Goal: Answer question/provide support: Share knowledge or assist other users

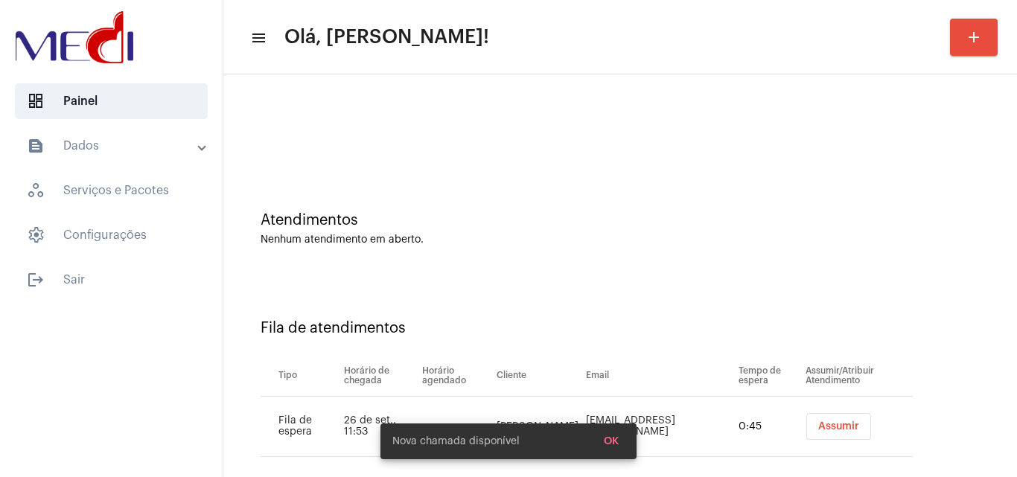
scroll to position [20, 0]
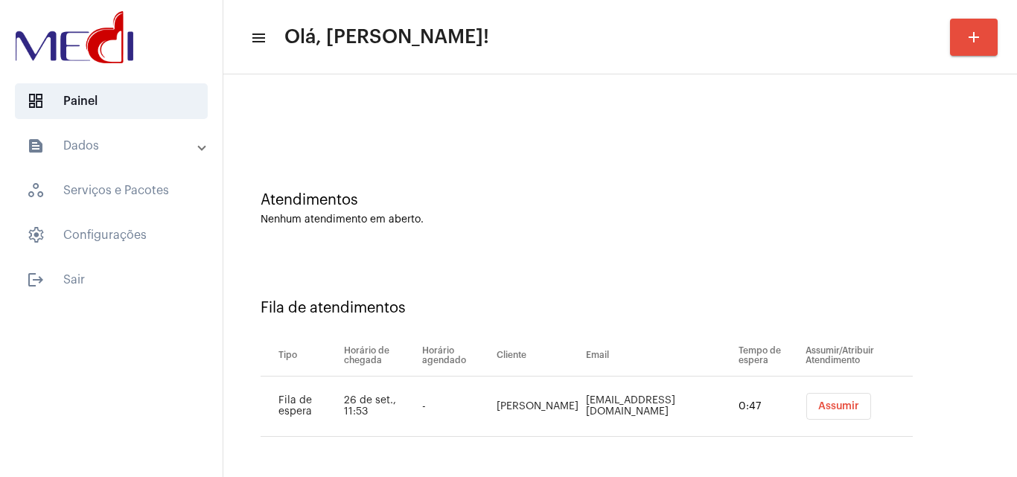
drag, startPoint x: 831, startPoint y: 407, endPoint x: 816, endPoint y: 281, distance: 127.6
click at [831, 407] on span "Assumir" at bounding box center [839, 406] width 41 height 10
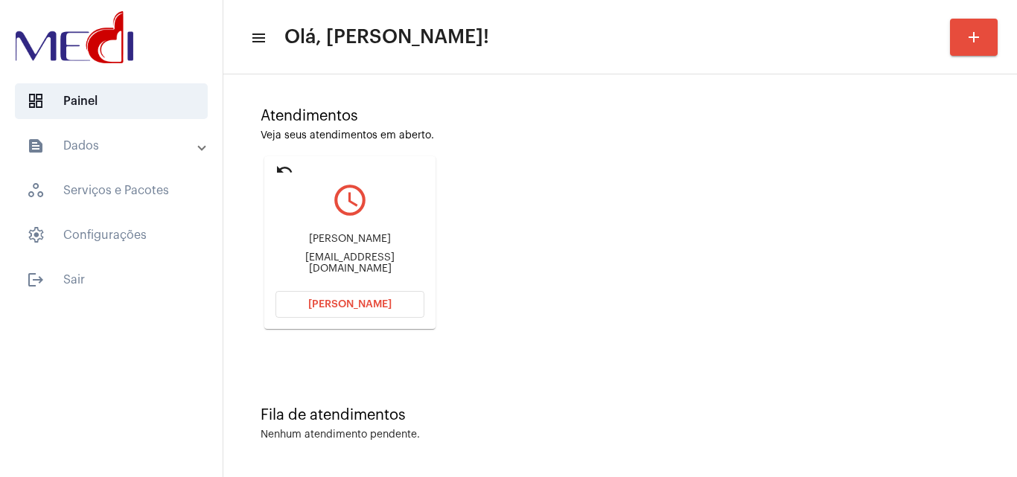
scroll to position [105, 0]
drag, startPoint x: 283, startPoint y: 232, endPoint x: 390, endPoint y: 256, distance: 109.3
click at [390, 256] on div "Carlos Eduardo Laureano dos Santos eduardophotos11@gmail.com" at bounding box center [350, 253] width 149 height 67
click at [395, 244] on div "Carlos Eduardo Laureano dos Santos" at bounding box center [350, 238] width 149 height 11
click at [278, 226] on div "Carlos Eduardo Laureano dos Santos eduardophotos11@gmail.com" at bounding box center [350, 253] width 149 height 67
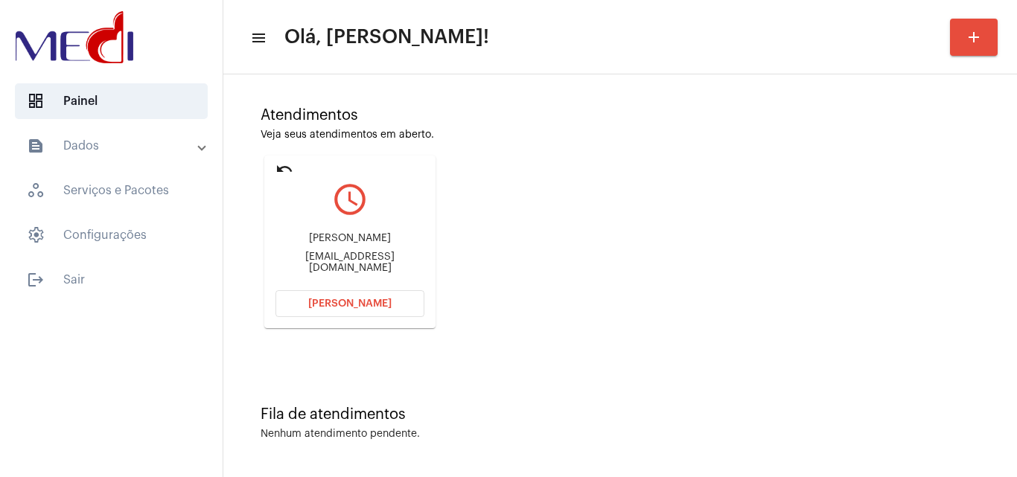
drag, startPoint x: 276, startPoint y: 227, endPoint x: 386, endPoint y: 258, distance: 114.4
click at [386, 258] on div "Carlos Eduardo Laureano dos Santos eduardophotos11@gmail.com" at bounding box center [350, 253] width 149 height 67
copy div "Carlos Eduardo Laureano dos Santos"
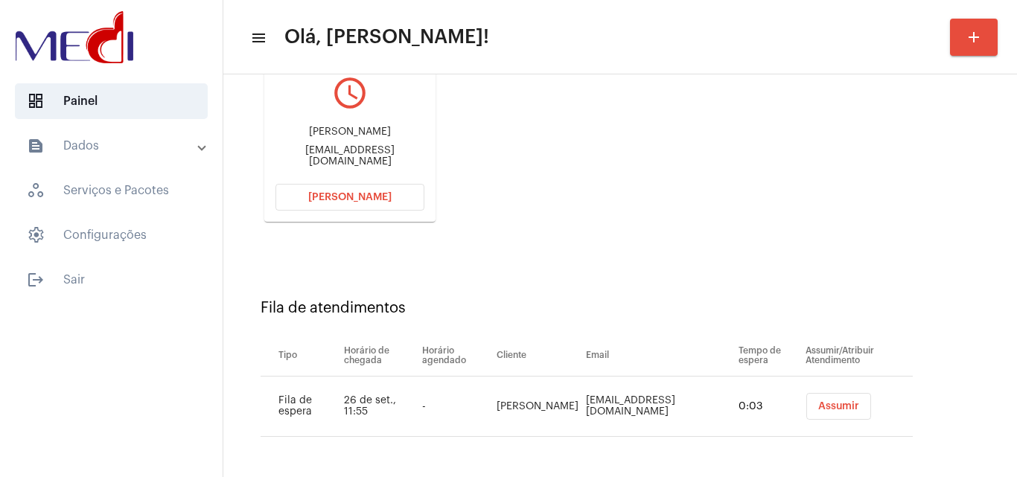
click at [835, 404] on span "Assumir" at bounding box center [839, 406] width 41 height 10
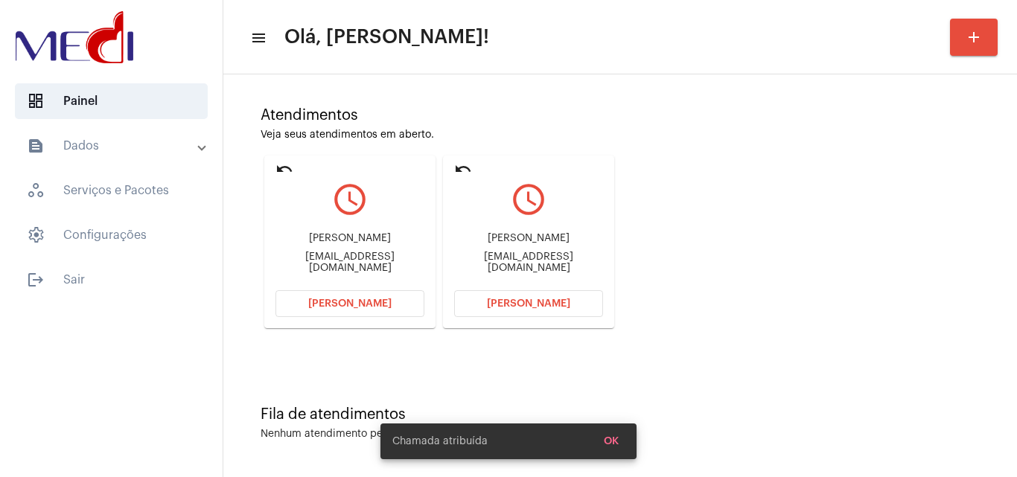
click at [511, 305] on span "Abrir Chamada" at bounding box center [528, 304] width 83 height 10
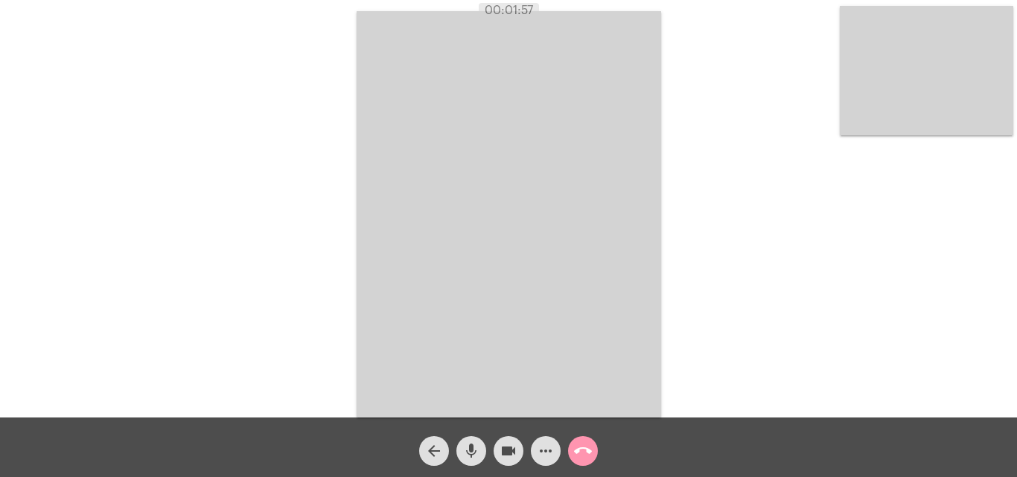
click at [594, 443] on button "call_end" at bounding box center [583, 451] width 30 height 30
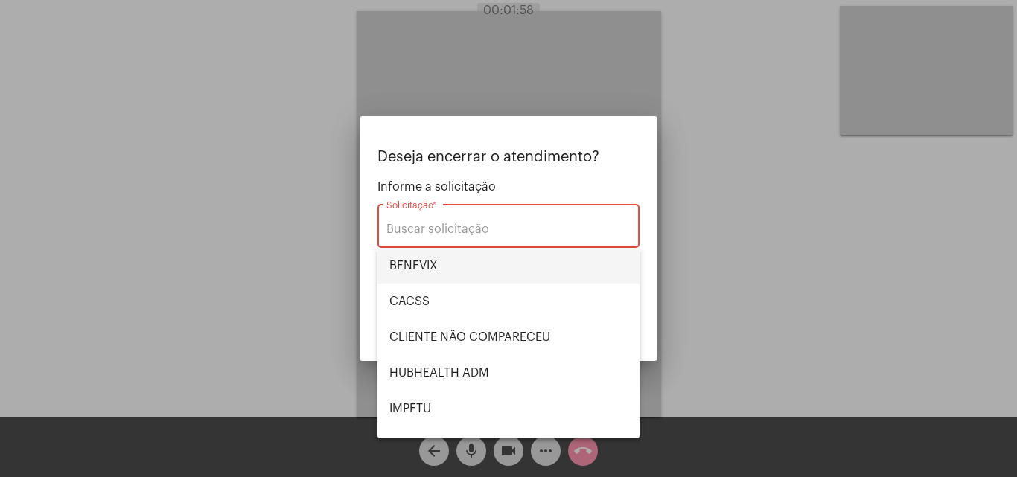
drag, startPoint x: 477, startPoint y: 267, endPoint x: 523, endPoint y: 280, distance: 48.1
click at [477, 266] on span "BENEVIX" at bounding box center [509, 266] width 238 height 36
type input "BENEVIX"
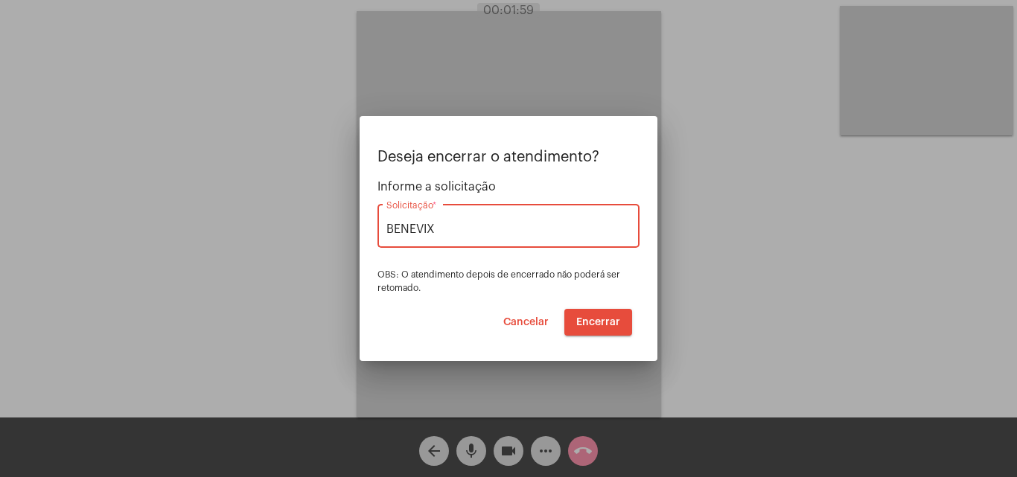
click at [598, 320] on span "Encerrar" at bounding box center [598, 322] width 44 height 10
click at [597, 321] on span "Encerrar" at bounding box center [598, 322] width 44 height 10
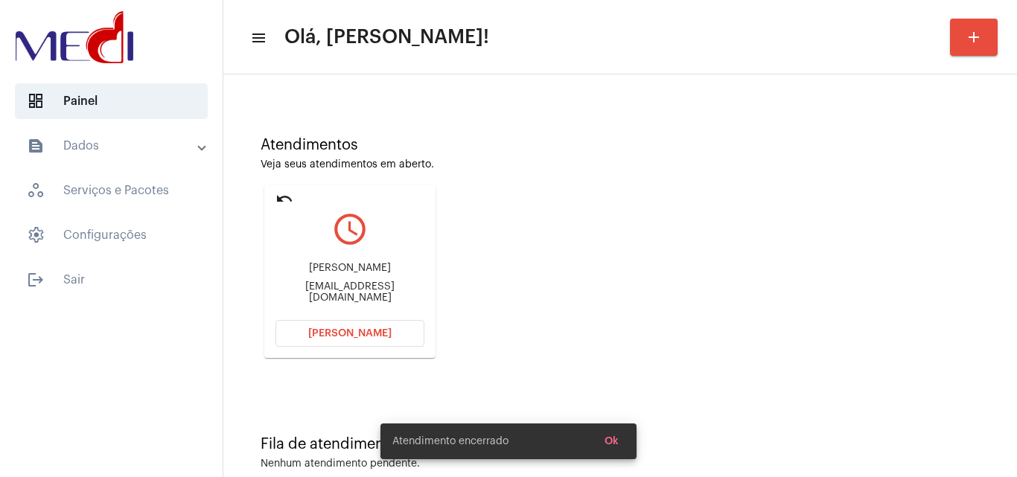
scroll to position [105, 0]
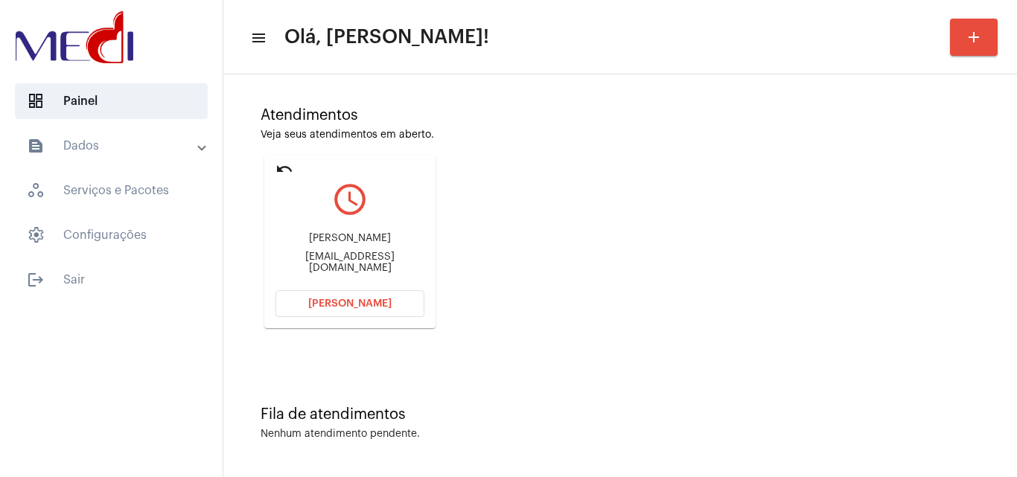
drag, startPoint x: 283, startPoint y: 230, endPoint x: 386, endPoint y: 249, distance: 104.5
click at [386, 249] on div "Maria eduarda Gonçalves Gasparini dudagasparini0211@gmail.com" at bounding box center [350, 253] width 149 height 67
copy div "Maria eduarda Gonçalves Gasparini"
click at [358, 305] on span "Abrir Chamada" at bounding box center [349, 304] width 83 height 10
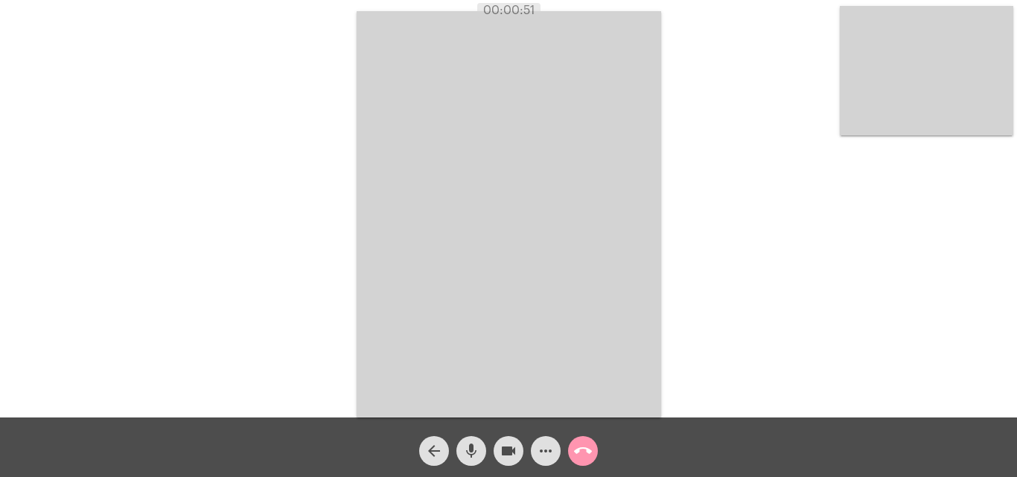
click at [542, 448] on mat-icon "more_horiz" at bounding box center [546, 451] width 18 height 18
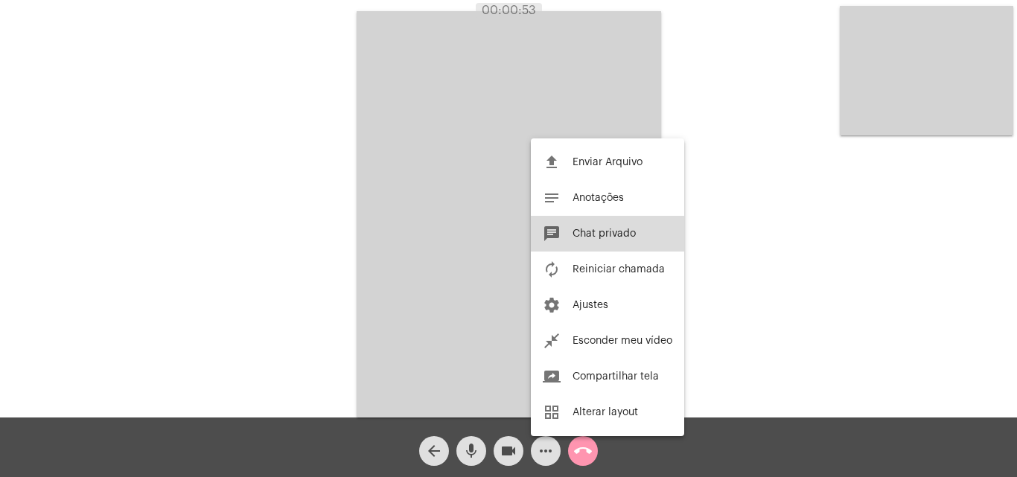
click at [602, 244] on button "chat Chat privado" at bounding box center [607, 234] width 153 height 36
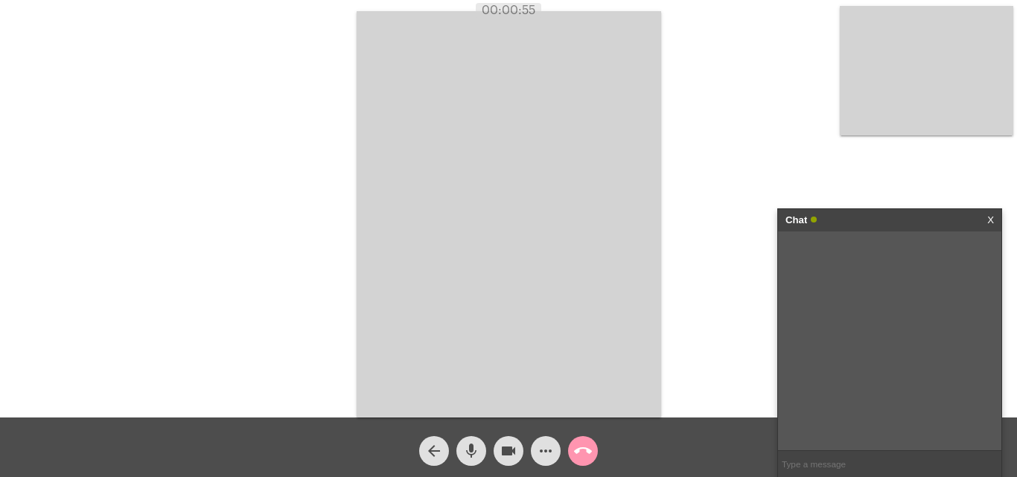
click at [848, 460] on input "text" at bounding box center [889, 464] width 223 height 26
type input "posso entrar em contato via ligação?"
click at [992, 216] on link "X" at bounding box center [991, 220] width 7 height 22
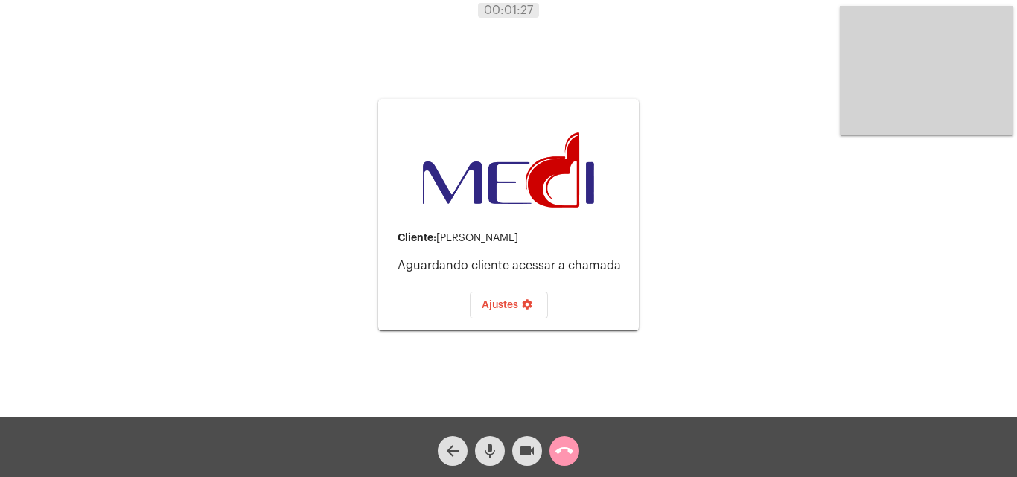
click at [571, 458] on mat-icon "call_end" at bounding box center [565, 451] width 18 height 18
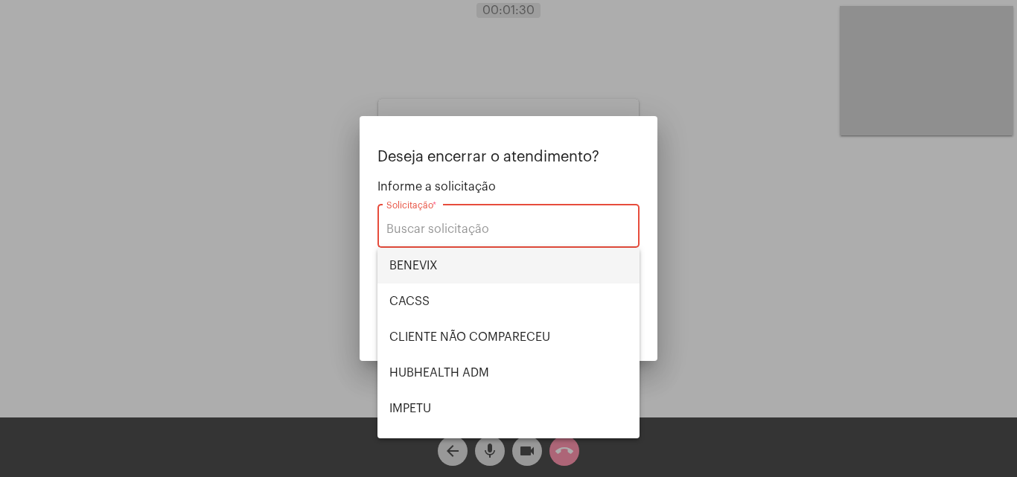
click at [458, 262] on span "BENEVIX" at bounding box center [509, 266] width 238 height 36
type input "BENEVIX"
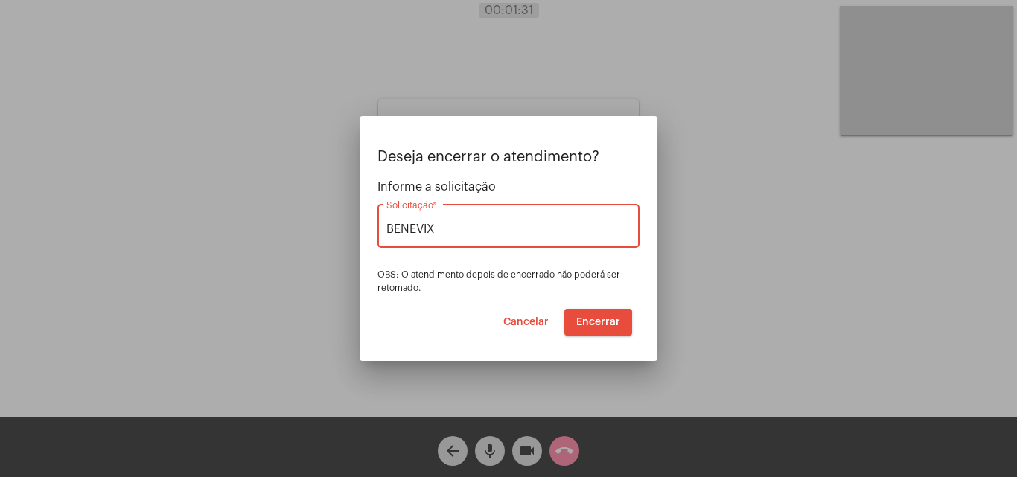
click at [600, 325] on span "Encerrar" at bounding box center [598, 322] width 44 height 10
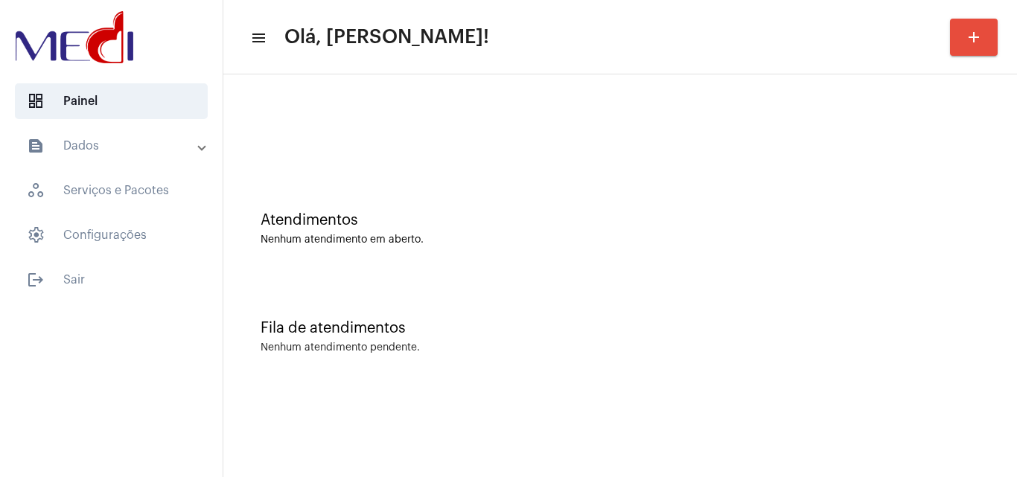
click at [611, 320] on div "Fila de atendimentos" at bounding box center [620, 328] width 719 height 16
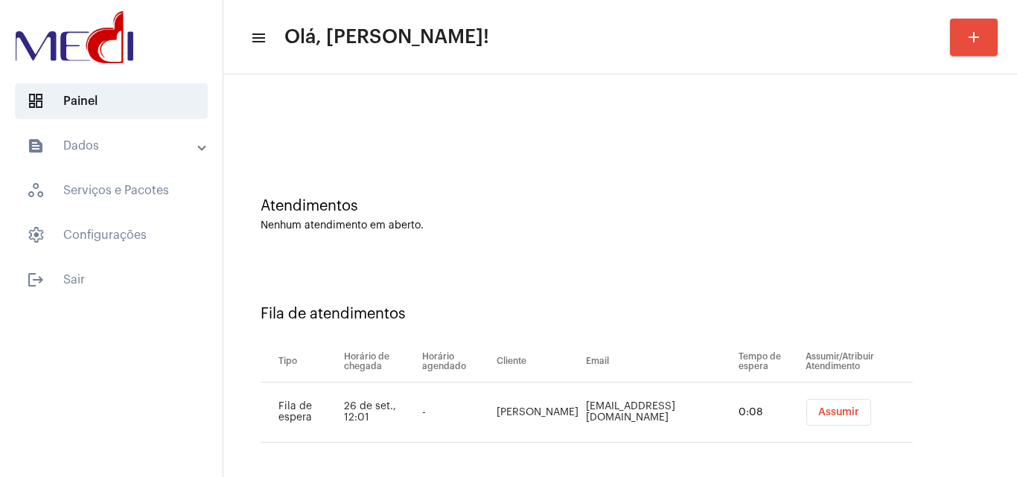
scroll to position [20, 0]
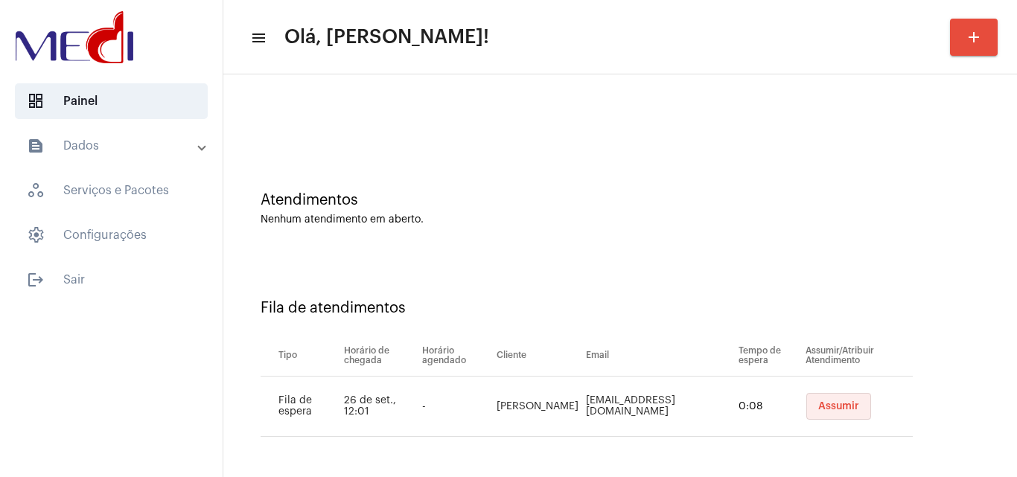
click at [858, 407] on button "Assumir" at bounding box center [839, 406] width 65 height 27
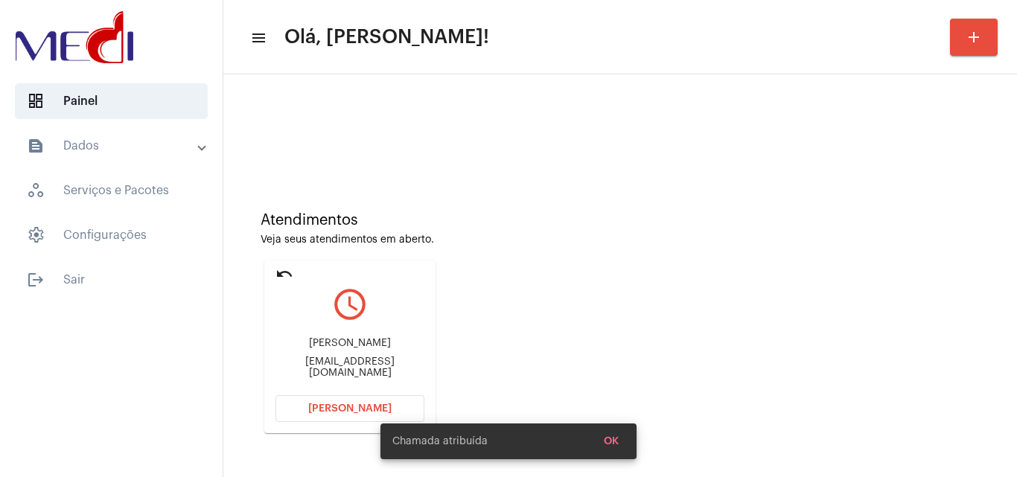
click at [369, 408] on div "Chamada atribuída OK" at bounding box center [509, 442] width 292 height 72
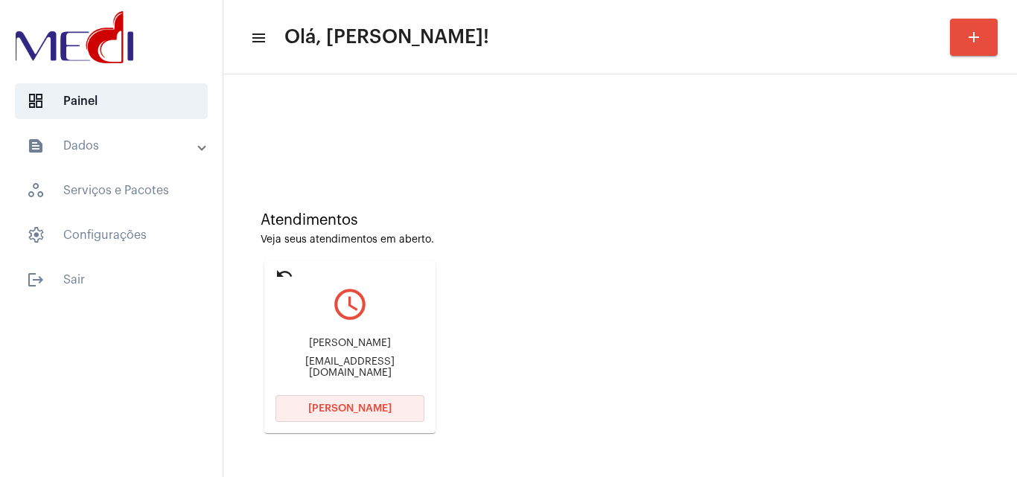
click at [366, 407] on span "Abrir Chamada" at bounding box center [349, 409] width 83 height 10
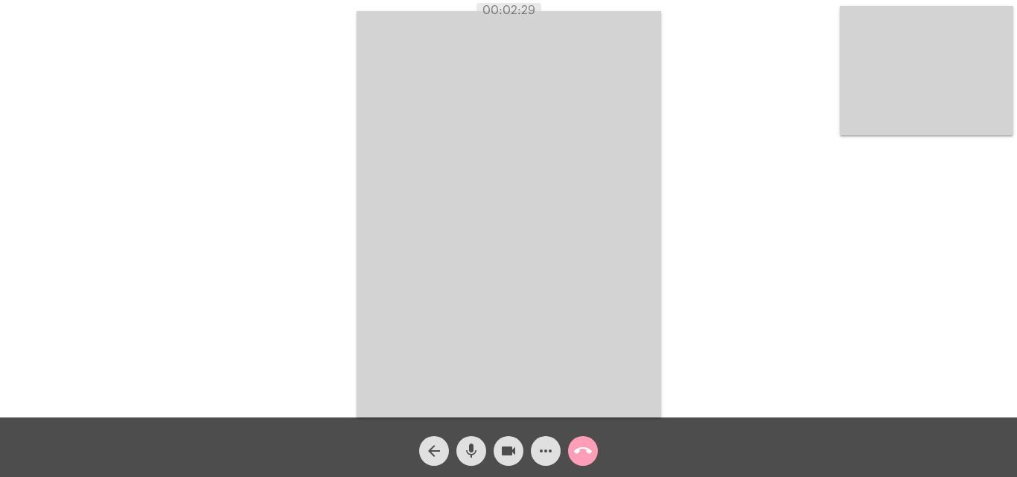
click at [580, 445] on mat-icon "call_end" at bounding box center [583, 451] width 18 height 18
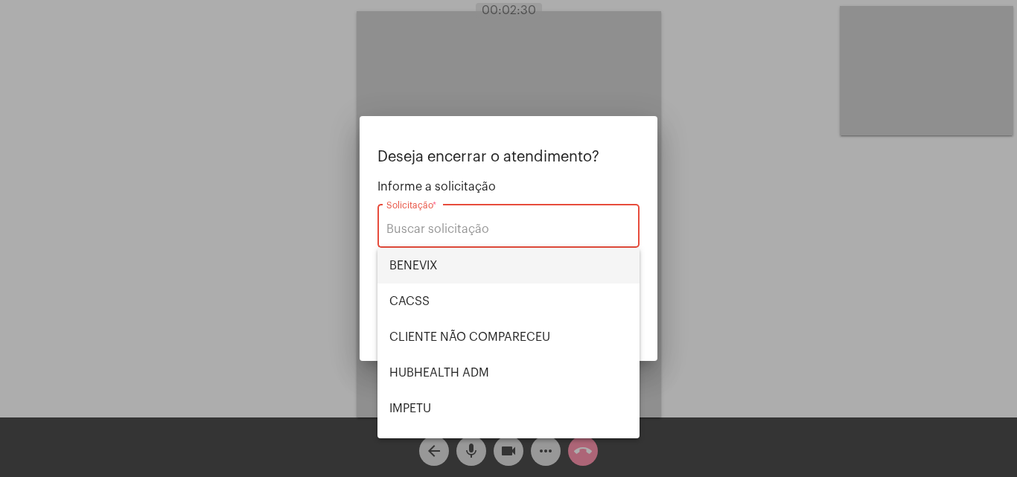
click at [442, 262] on span "BENEVIX" at bounding box center [509, 266] width 238 height 36
type input "BENEVIX"
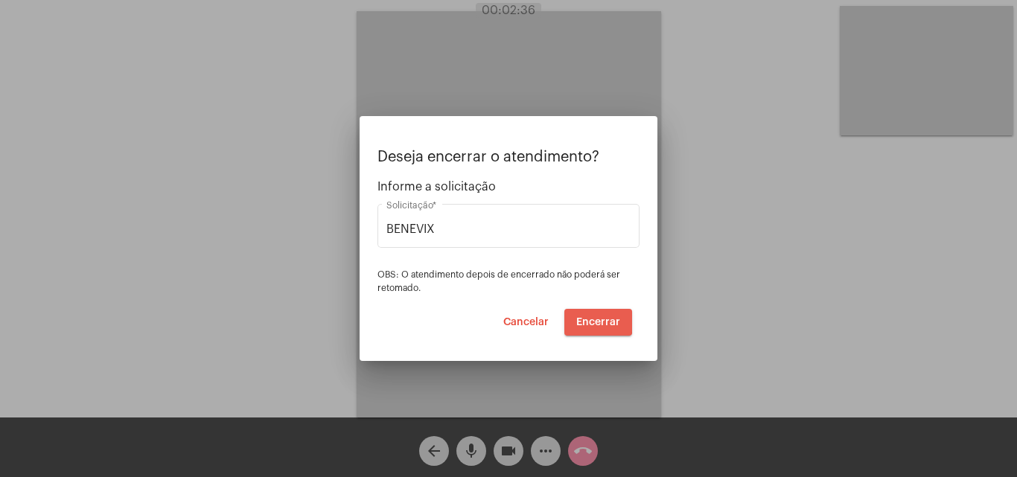
click at [587, 319] on span "Encerrar" at bounding box center [598, 322] width 44 height 10
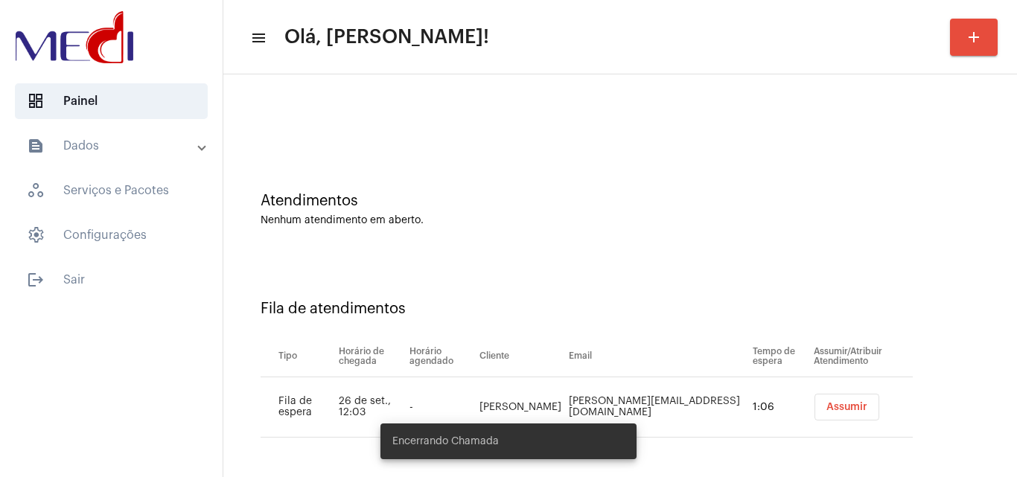
scroll to position [20, 0]
click at [827, 407] on span "Assumir" at bounding box center [847, 406] width 41 height 10
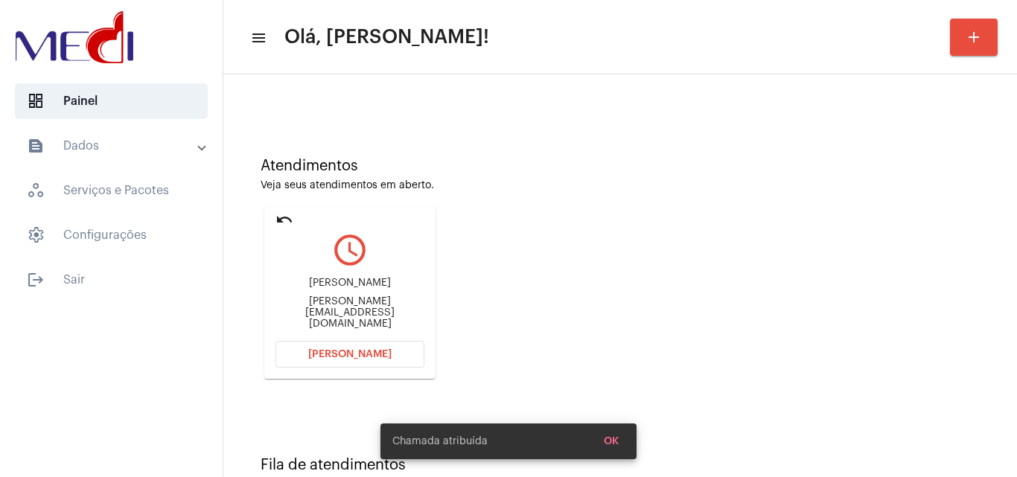
scroll to position [105, 0]
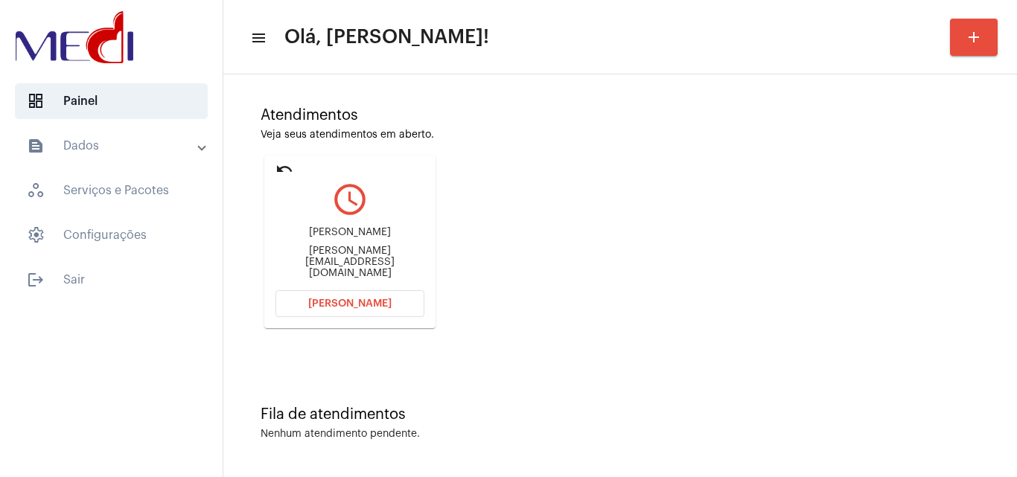
drag, startPoint x: 369, startPoint y: 247, endPoint x: 371, endPoint y: 267, distance: 20.2
click at [371, 267] on div "Amanda Amanda.locatelli@latam.com" at bounding box center [350, 253] width 149 height 67
click at [278, 266] on div "Amanda.locatelli@latam.com" at bounding box center [350, 263] width 149 height 34
drag, startPoint x: 276, startPoint y: 260, endPoint x: 355, endPoint y: 266, distance: 79.2
click at [355, 266] on div "Amanda.locatelli@latam.com" at bounding box center [350, 263] width 149 height 34
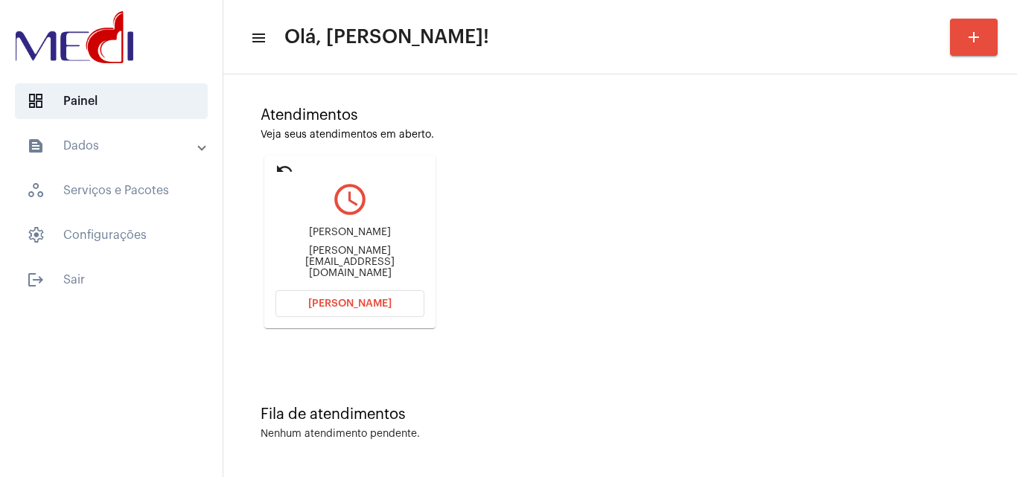
copy div "Amanda.locatel"
click at [340, 305] on span "Abrir Chamada" at bounding box center [349, 304] width 83 height 10
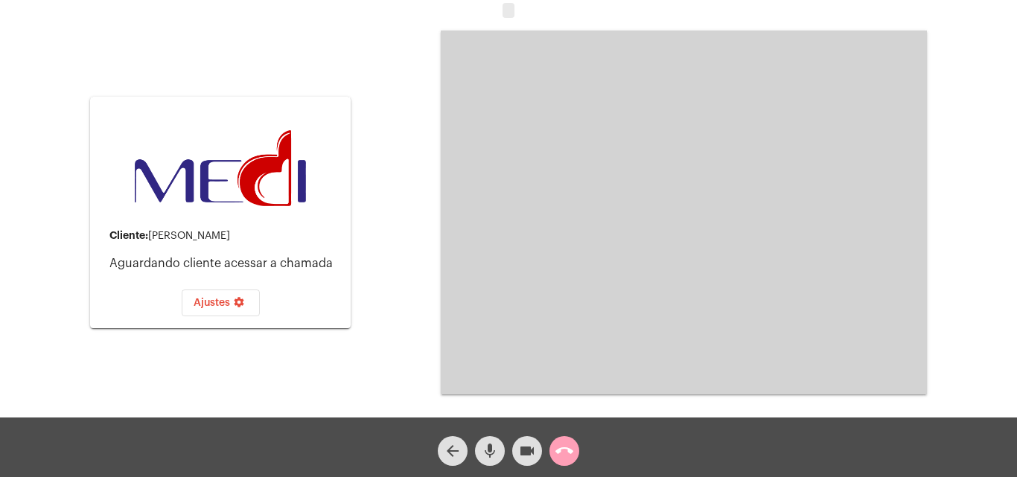
click at [562, 454] on mat-icon "call_end" at bounding box center [565, 451] width 18 height 18
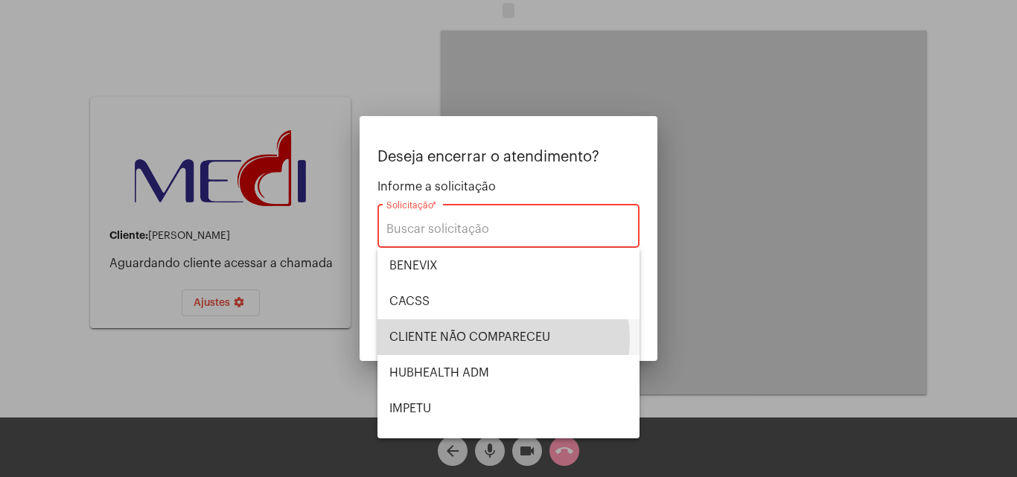
click at [502, 340] on span "CLIENTE NÃO COMPARECEU" at bounding box center [509, 338] width 238 height 36
type input "CLIENTE NÃO COMPARECEU"
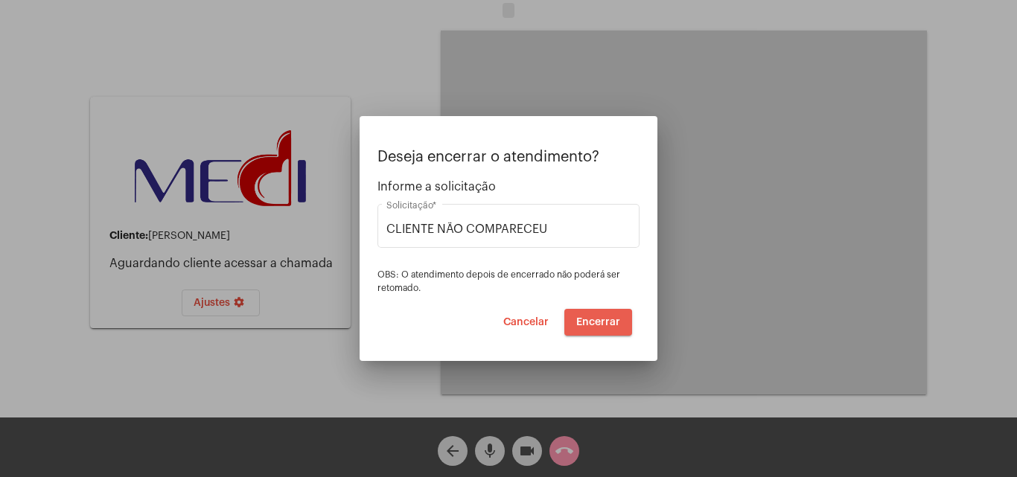
click at [588, 324] on span "Encerrar" at bounding box center [598, 322] width 44 height 10
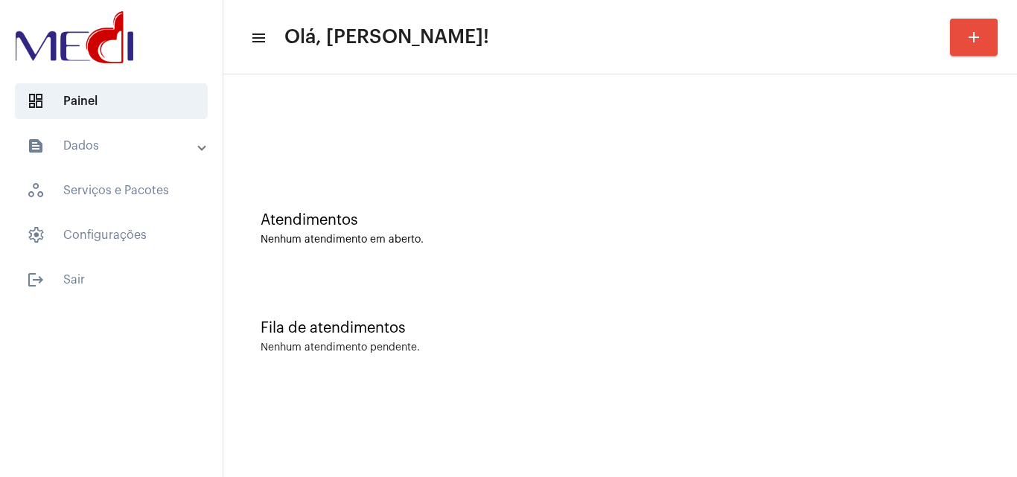
click at [693, 352] on div "Nenhum atendimento pendente." at bounding box center [620, 348] width 719 height 11
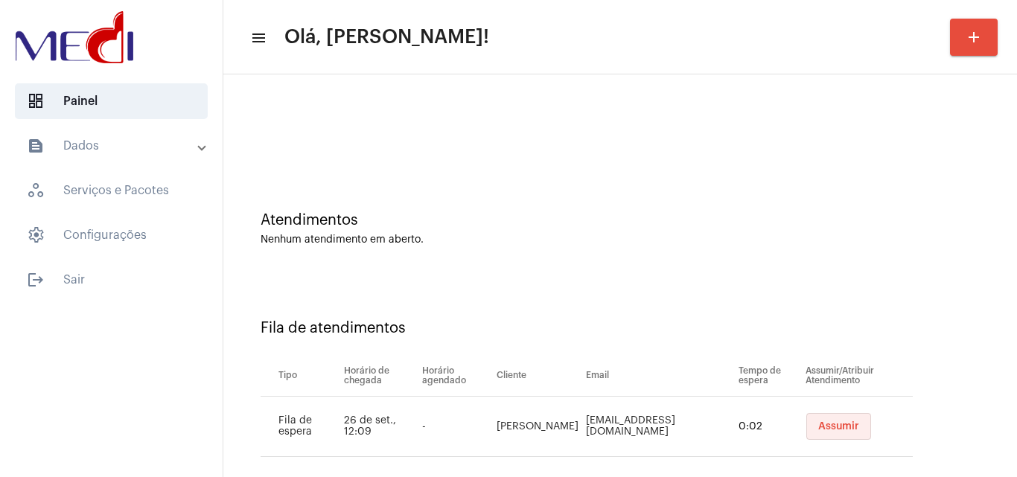
click at [830, 426] on span "Assumir" at bounding box center [839, 427] width 41 height 10
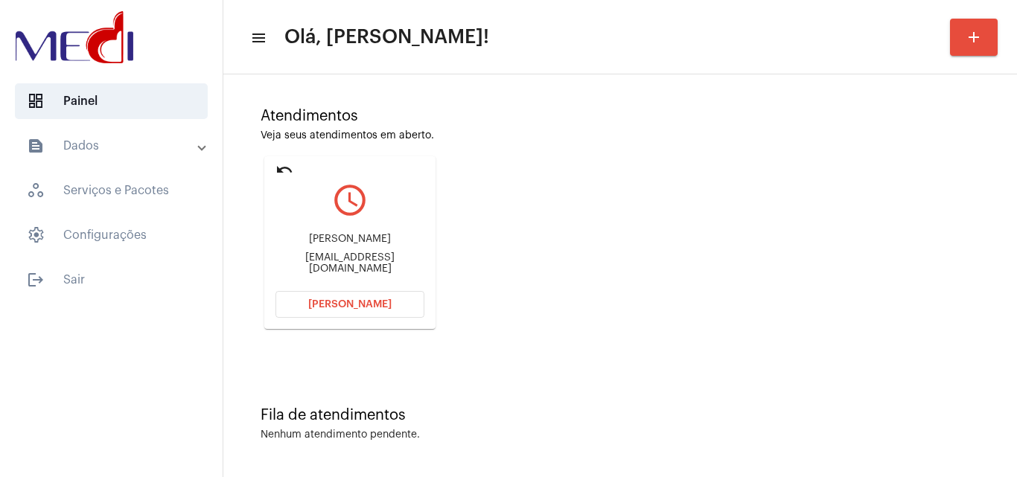
scroll to position [105, 0]
drag, startPoint x: 293, startPoint y: 236, endPoint x: 403, endPoint y: 247, distance: 110.7
click at [403, 247] on div "Ana Patrícia Morais apatricia1@hotmail.com" at bounding box center [350, 253] width 149 height 67
copy div "Ana Patrícia Morais"
click at [403, 300] on button "Abrir Chamada" at bounding box center [350, 303] width 149 height 27
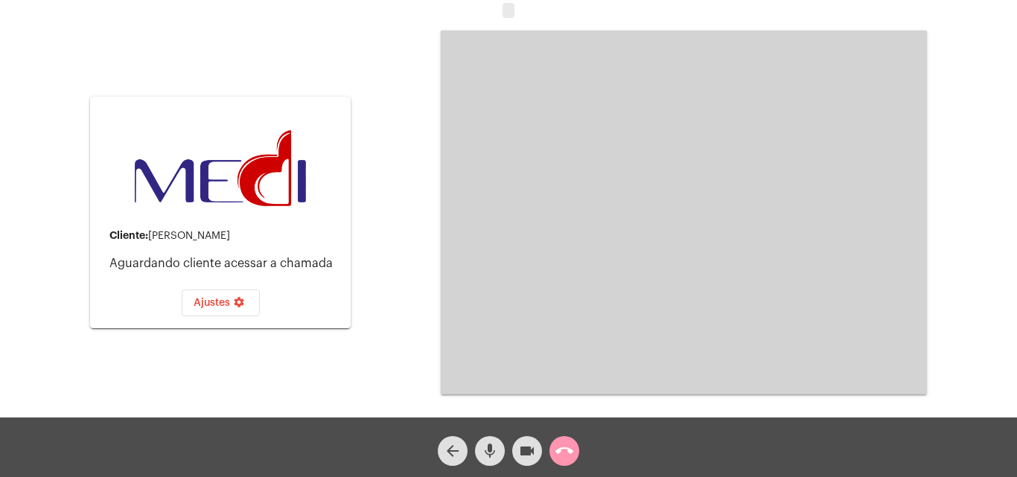
click at [821, 258] on video at bounding box center [684, 213] width 486 height 364
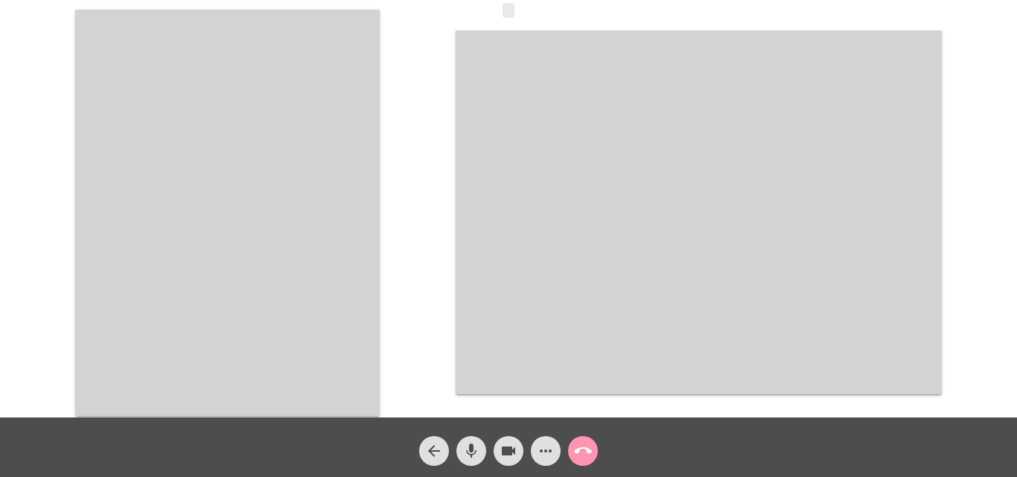
click at [252, 209] on video at bounding box center [227, 213] width 305 height 407
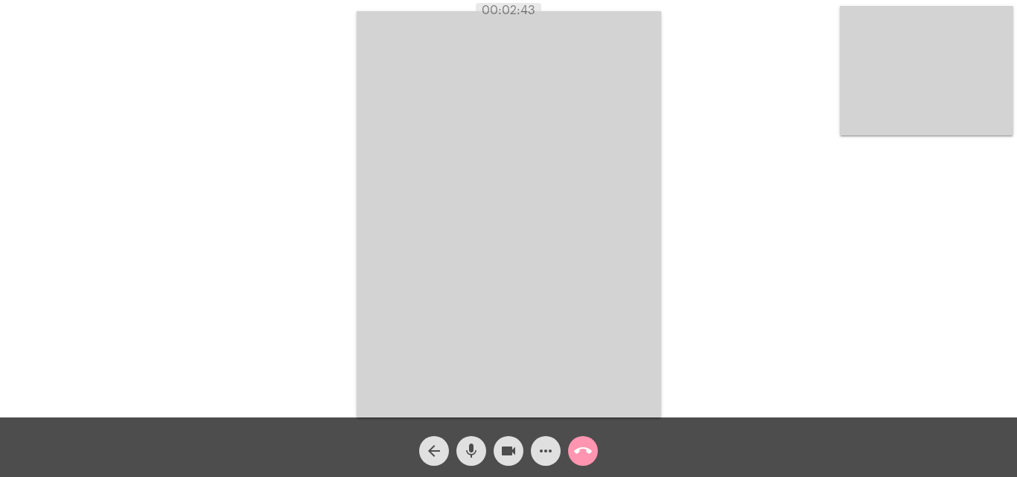
click at [590, 457] on mat-icon "call_end" at bounding box center [583, 451] width 18 height 18
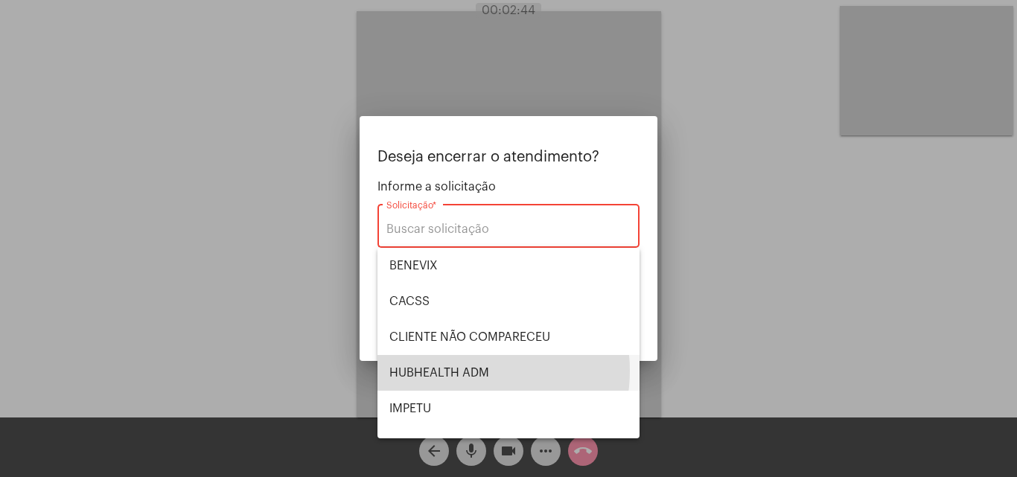
click at [468, 371] on span "HUBHEALTH ADM" at bounding box center [509, 373] width 238 height 36
type input "HUBHEALTH ADM"
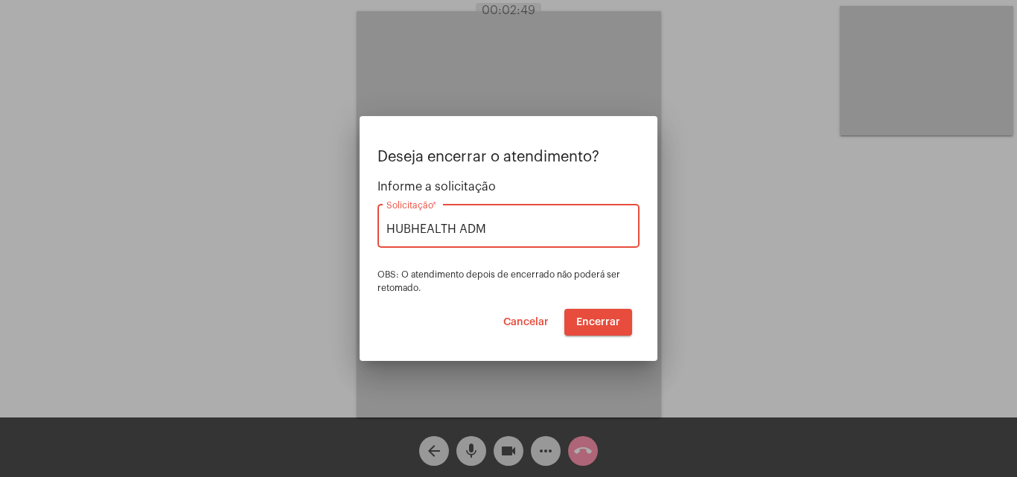
click at [584, 322] on span "Encerrar" at bounding box center [598, 322] width 44 height 10
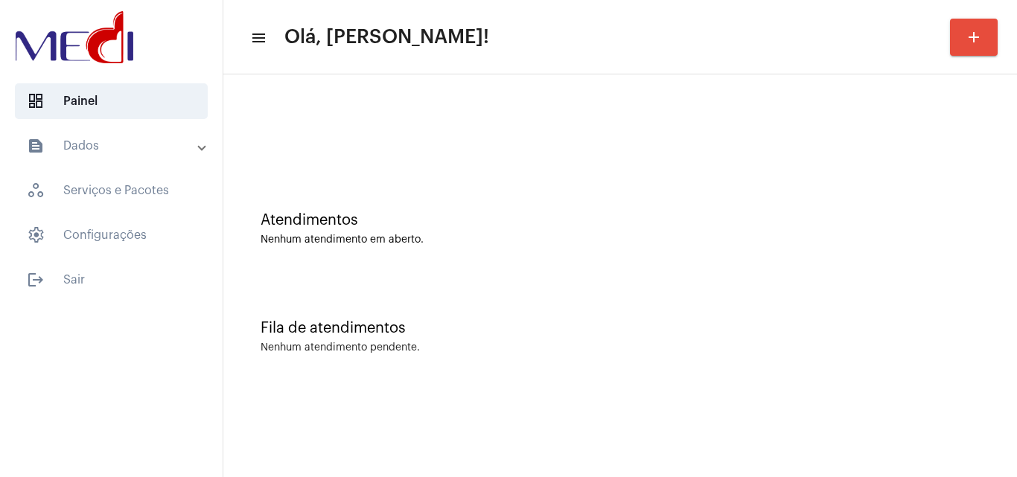
click at [688, 363] on div "Fila de atendimentos Nenhum atendimento pendente." at bounding box center [620, 330] width 779 height 108
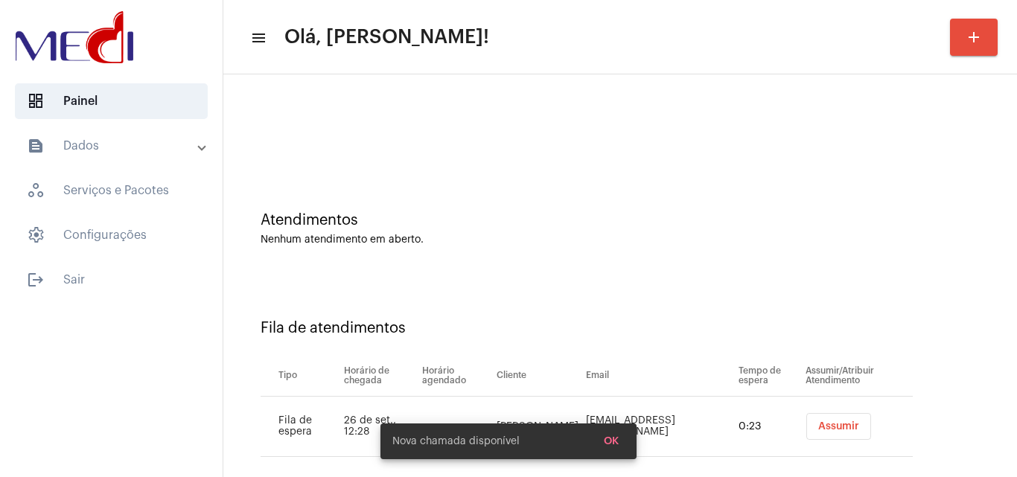
scroll to position [20, 0]
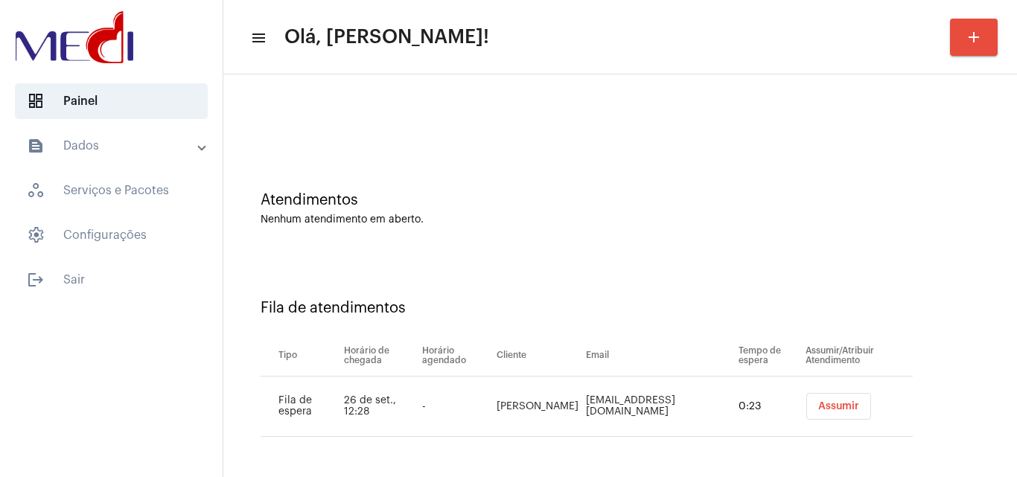
click at [830, 401] on button "Assumir" at bounding box center [839, 406] width 65 height 27
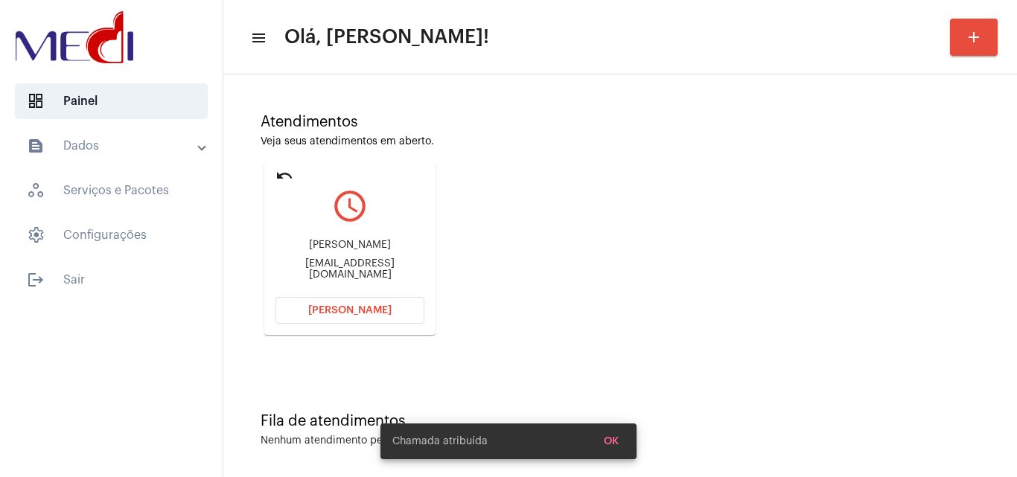
scroll to position [105, 0]
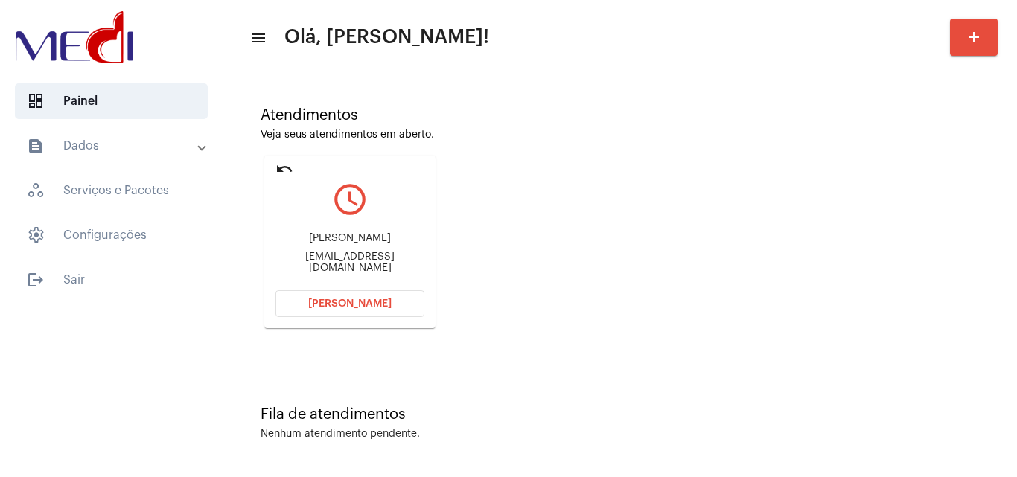
drag, startPoint x: 296, startPoint y: 232, endPoint x: 391, endPoint y: 249, distance: 96.1
click at [391, 249] on div "Maria da Conceição Rodrigues de Araújo Cantinhodobebe3@gmail.com" at bounding box center [350, 253] width 149 height 67
copy div "Maria da Conceição Rodrigues de Araú"
drag, startPoint x: 276, startPoint y: 265, endPoint x: 334, endPoint y: 265, distance: 57.3
click at [334, 265] on mat-card "undo query_builder Maria da Conceição Rodrigues de Araújo Cantinhodobebe3@gmail…" at bounding box center [349, 242] width 171 height 173
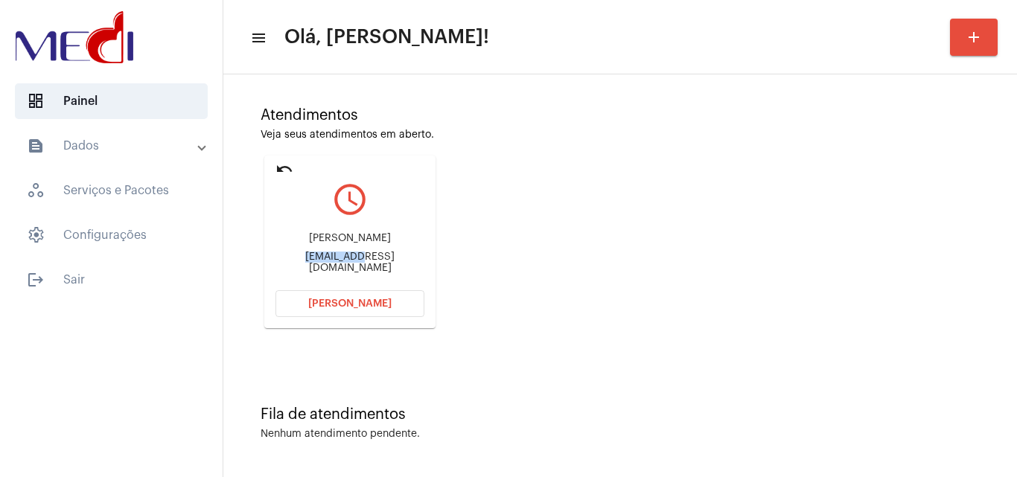
copy div "Cantinhodo"
click at [342, 308] on span "[PERSON_NAME]" at bounding box center [349, 304] width 83 height 10
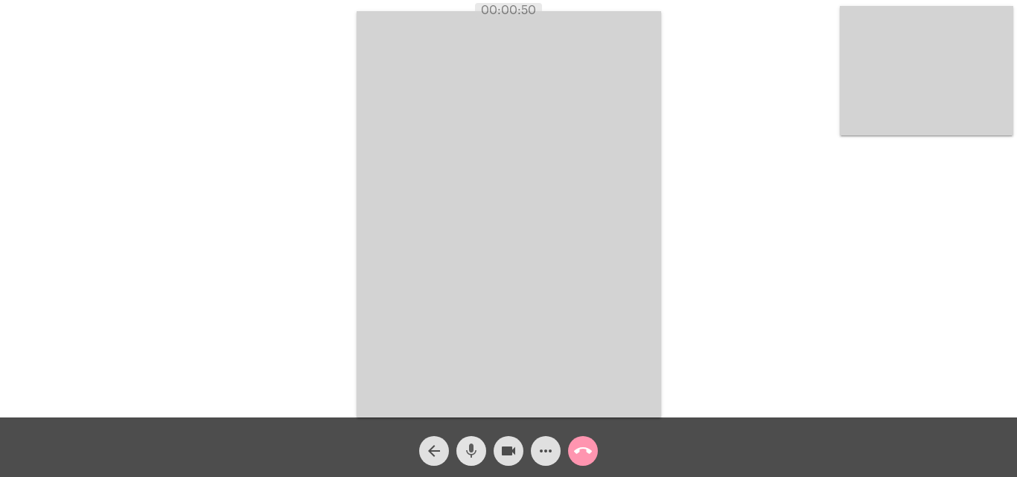
click at [468, 452] on mat-icon "mic" at bounding box center [472, 451] width 18 height 18
click at [507, 457] on mat-icon "videocam" at bounding box center [509, 451] width 18 height 18
click at [470, 457] on mat-icon "mic_off" at bounding box center [472, 451] width 18 height 18
click at [512, 449] on mat-icon "videocam_off" at bounding box center [509, 451] width 18 height 18
click at [585, 443] on mat-icon "call_end" at bounding box center [583, 451] width 18 height 18
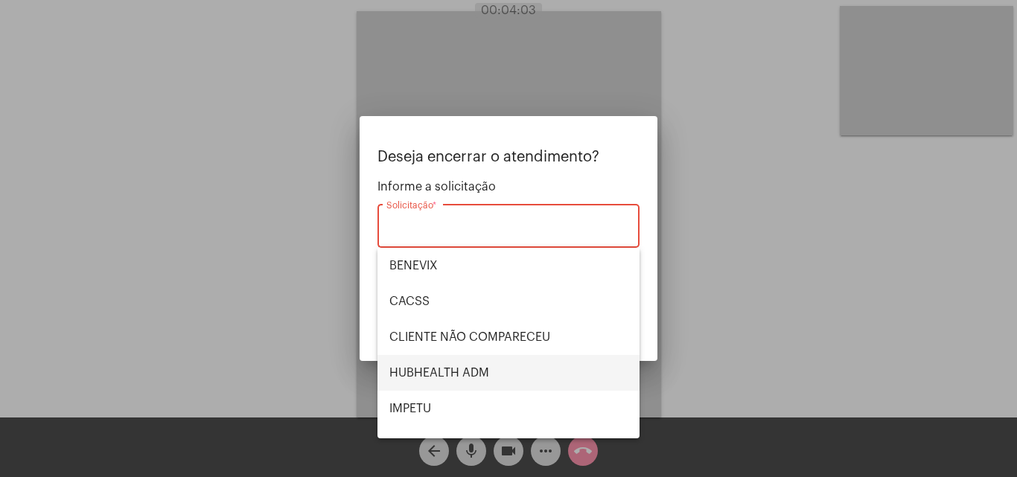
scroll to position [149, 0]
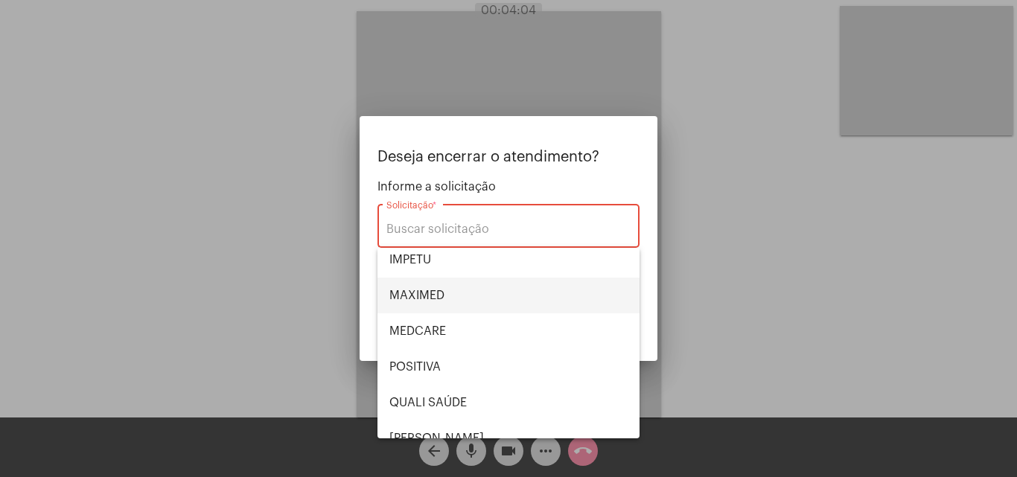
drag, startPoint x: 431, startPoint y: 290, endPoint x: 628, endPoint y: 340, distance: 202.7
click at [432, 290] on span "MAXIMED" at bounding box center [509, 296] width 238 height 36
type input "MAXIMED"
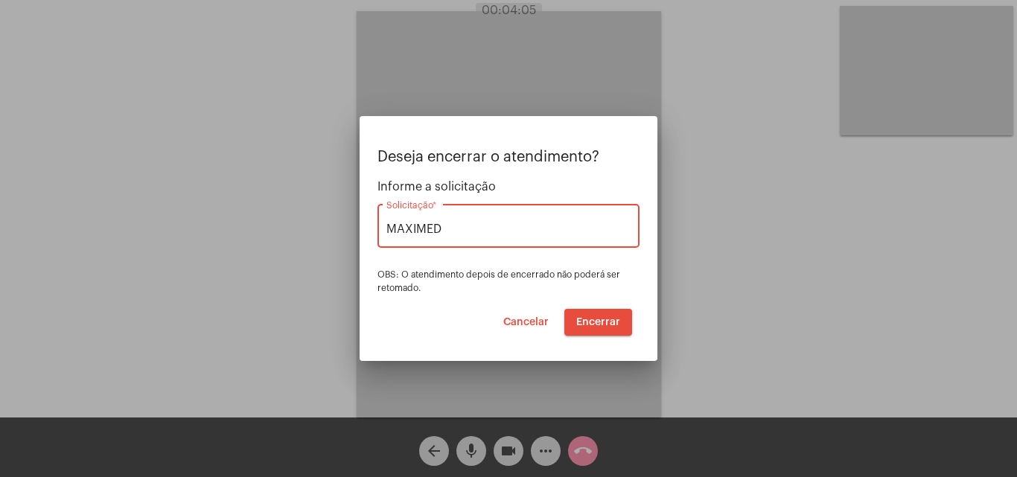
click at [598, 314] on button "Encerrar" at bounding box center [599, 322] width 68 height 27
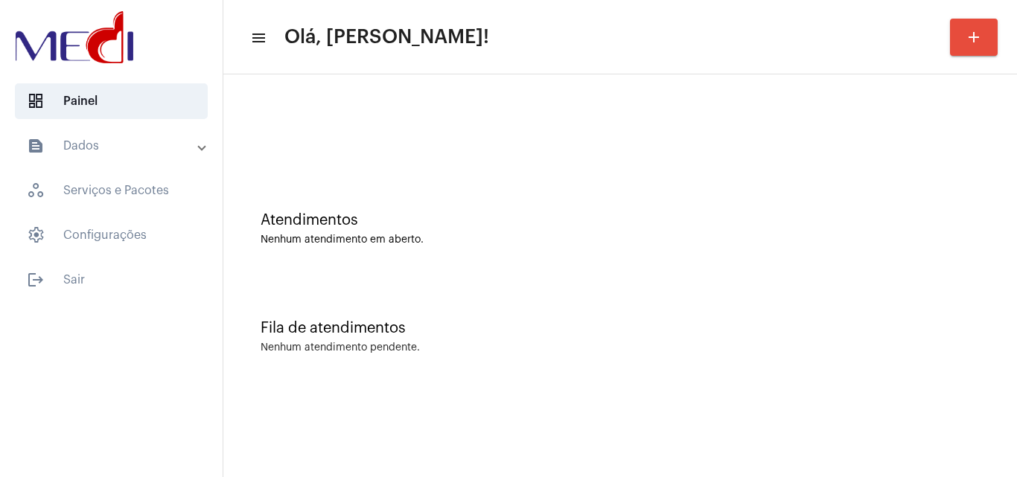
click at [875, 343] on div "Nenhum atendimento pendente." at bounding box center [620, 348] width 719 height 11
drag, startPoint x: 589, startPoint y: 297, endPoint x: 469, endPoint y: 328, distance: 123.9
click at [576, 302] on div "Fila de atendimentos Nenhum atendimento pendente." at bounding box center [620, 330] width 779 height 108
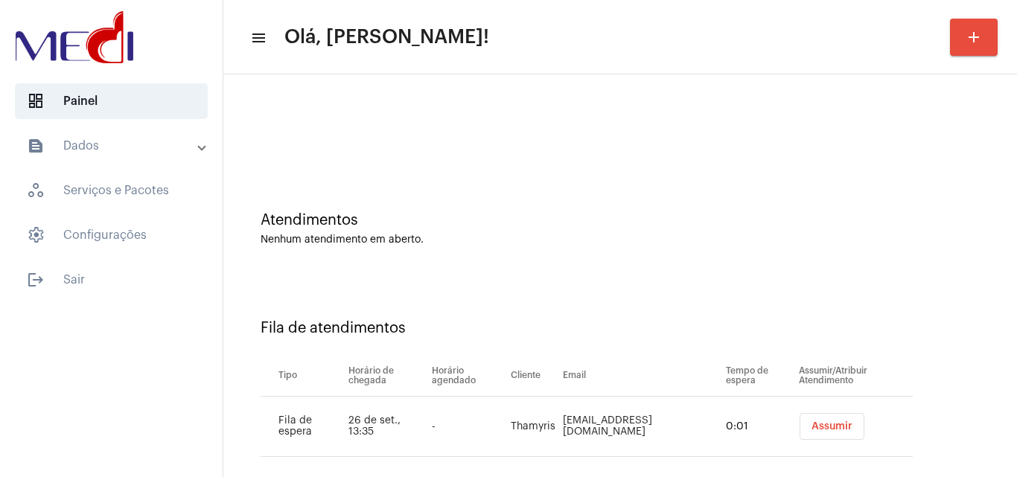
click at [744, 299] on div "Fila de atendimentos Tipo Horário de chegada Horário agendado Cliente Email Tem…" at bounding box center [620, 383] width 779 height 215
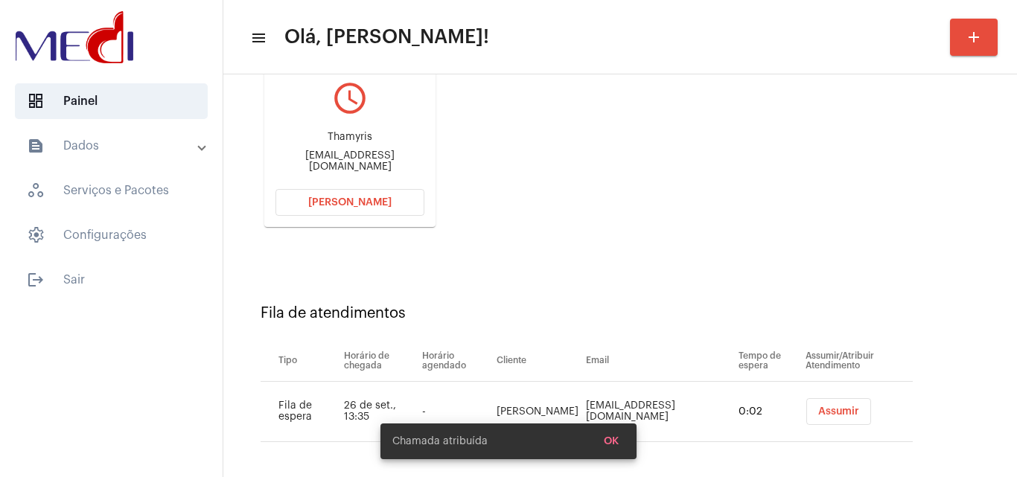
scroll to position [212, 0]
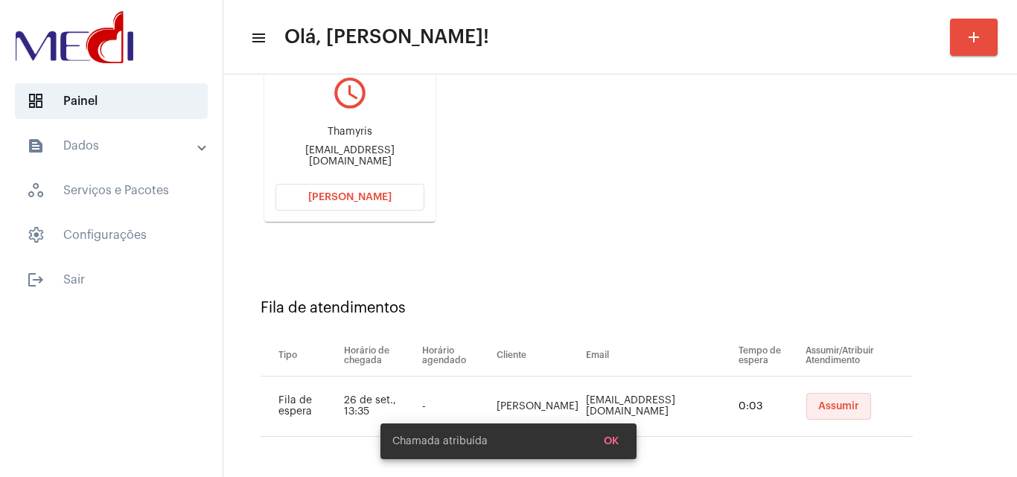
click at [834, 410] on button "Assumir" at bounding box center [839, 406] width 65 height 27
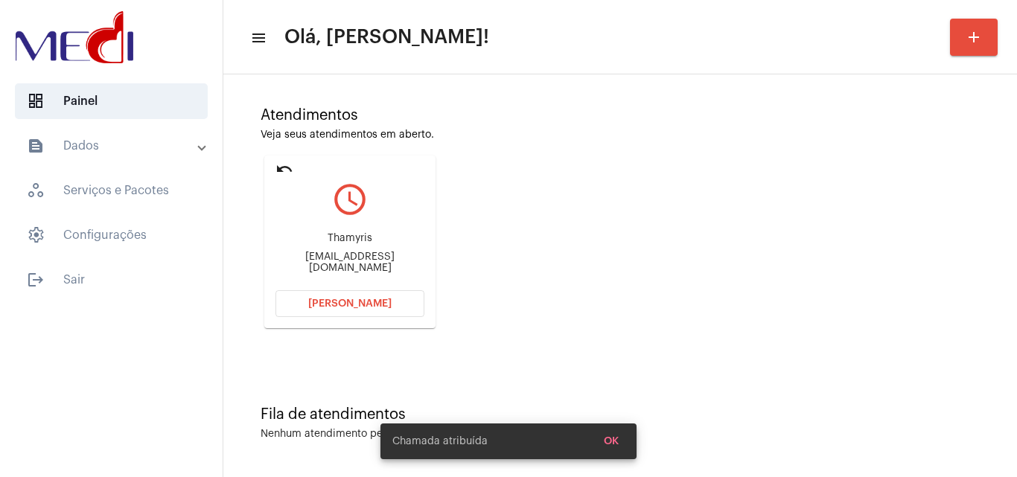
scroll to position [0, 0]
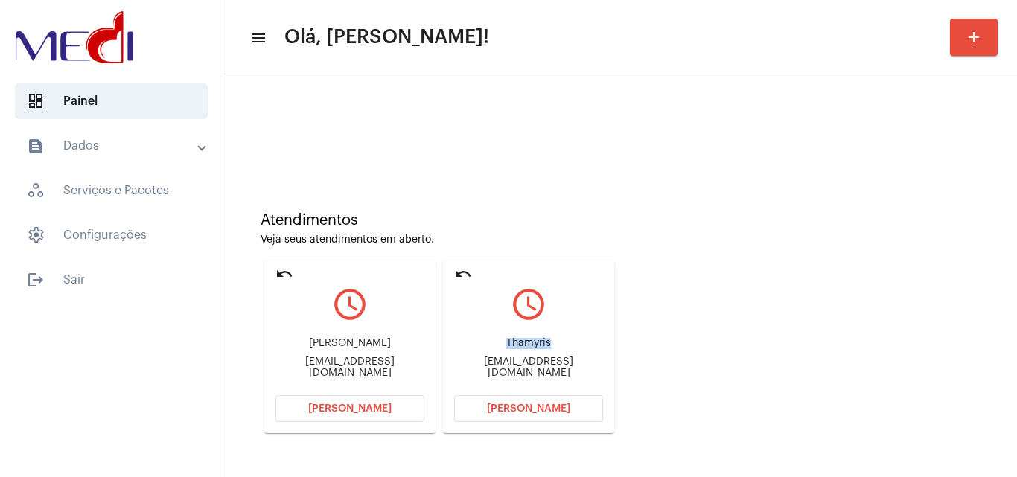
drag, startPoint x: 491, startPoint y: 341, endPoint x: 571, endPoint y: 340, distance: 80.5
click at [571, 340] on div "Thamyris Thamyris_m@yahoo.com.br" at bounding box center [528, 358] width 149 height 67
copy div "Thamyris"
click at [515, 407] on span "[PERSON_NAME]" at bounding box center [528, 409] width 83 height 10
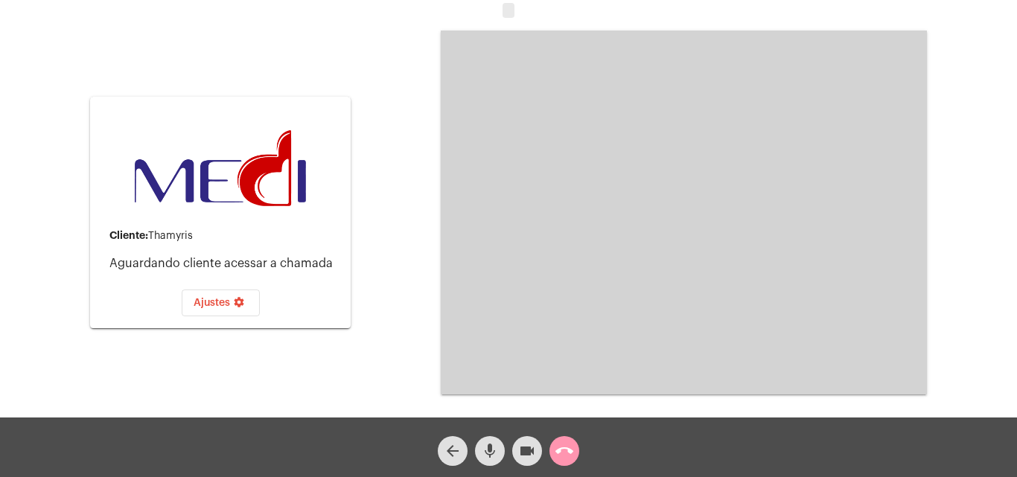
click at [569, 451] on mat-icon "call_end" at bounding box center [565, 451] width 18 height 18
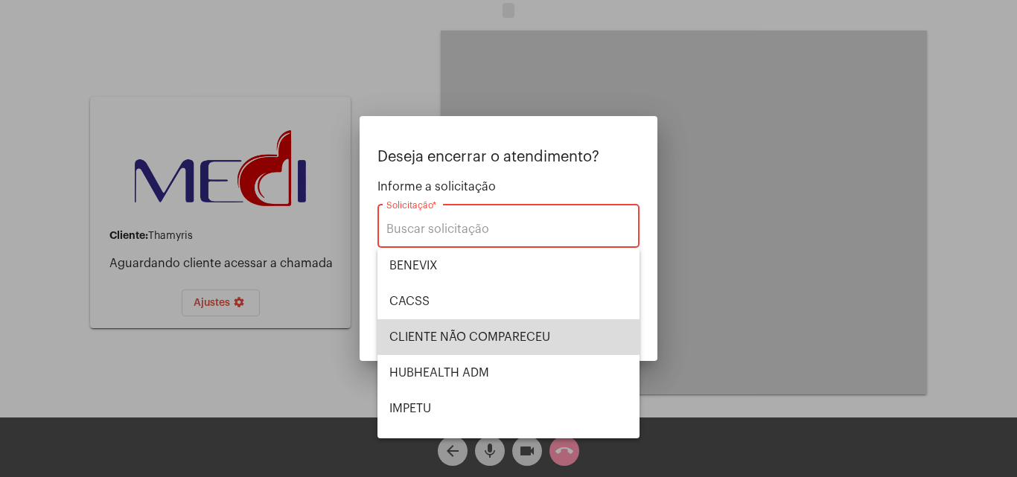
click at [521, 340] on span "CLIENTE NÃO COMPARECEU" at bounding box center [509, 338] width 238 height 36
type input "CLIENTE NÃO COMPARECEU"
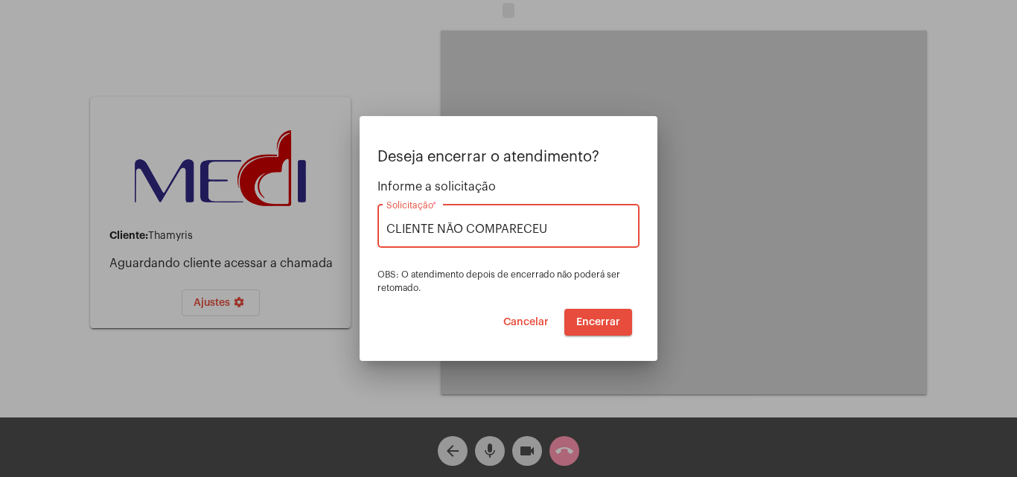
click at [620, 325] on span "Encerrar" at bounding box center [598, 322] width 44 height 10
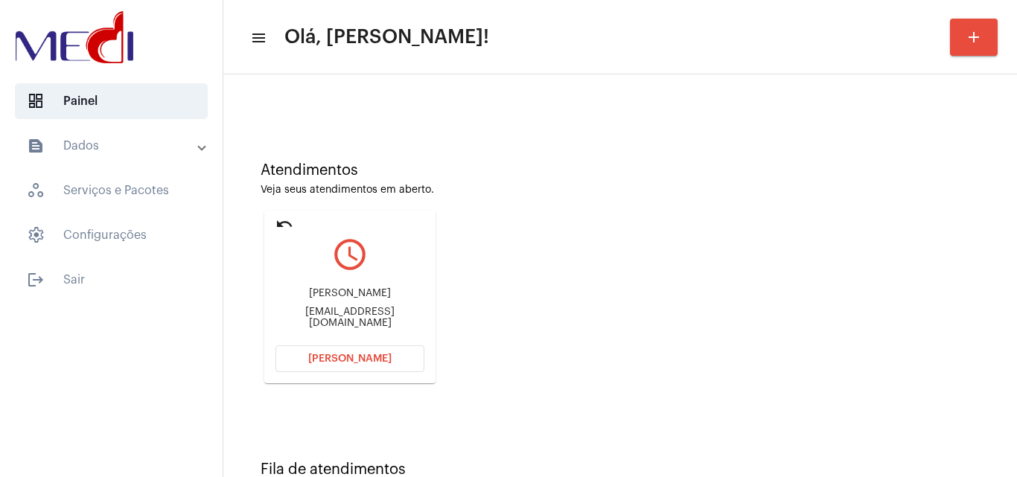
scroll to position [105, 0]
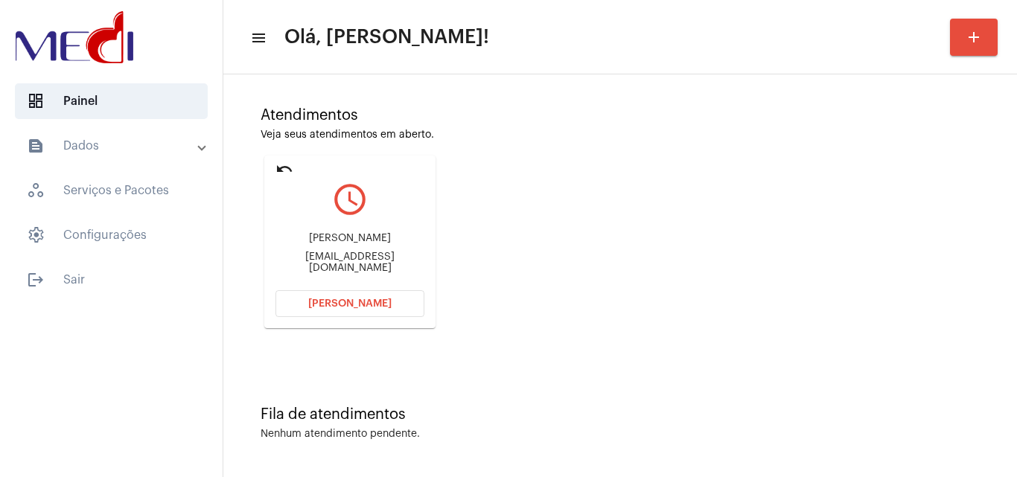
drag, startPoint x: 366, startPoint y: 247, endPoint x: 377, endPoint y: 250, distance: 10.8
click at [377, 250] on div "Gabriel Biel_Gomesz@outlook.com" at bounding box center [350, 253] width 149 height 67
click at [307, 227] on div "Gabriel Biel_Gomesz@outlook.com" at bounding box center [350, 253] width 149 height 67
drag, startPoint x: 279, startPoint y: 259, endPoint x: 348, endPoint y: 276, distance: 71.2
click at [348, 276] on div "Gabriel Biel_Gomesz@outlook.com" at bounding box center [350, 253] width 149 height 67
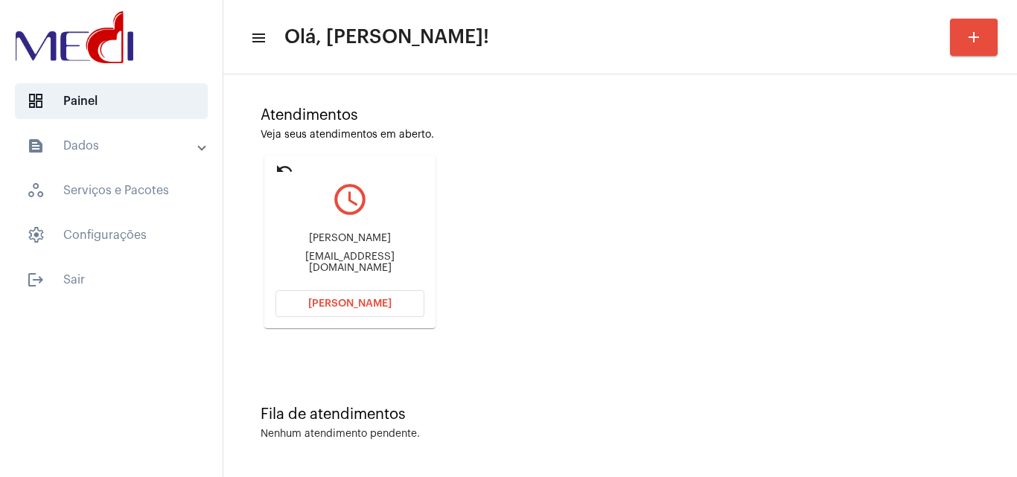
click at [358, 299] on span "[PERSON_NAME]" at bounding box center [349, 304] width 83 height 10
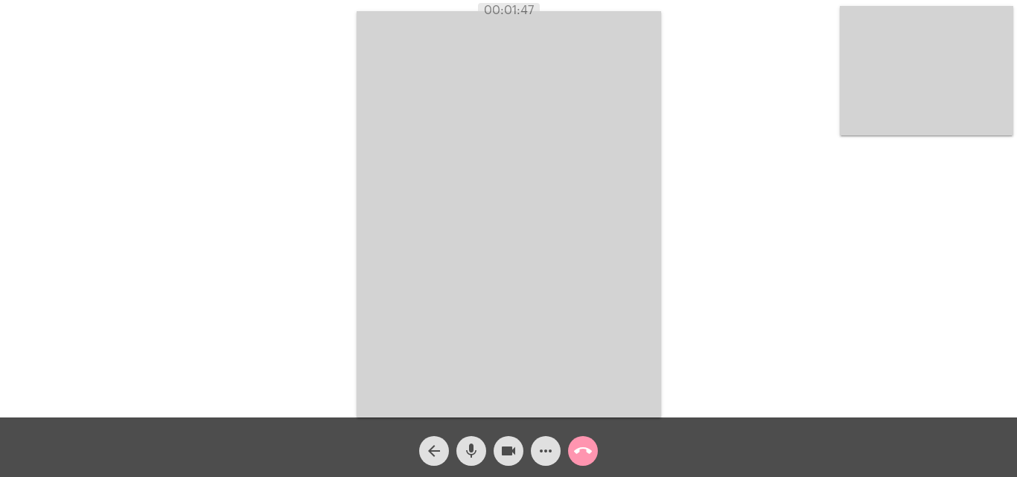
click at [585, 457] on mat-icon "call_end" at bounding box center [583, 451] width 18 height 18
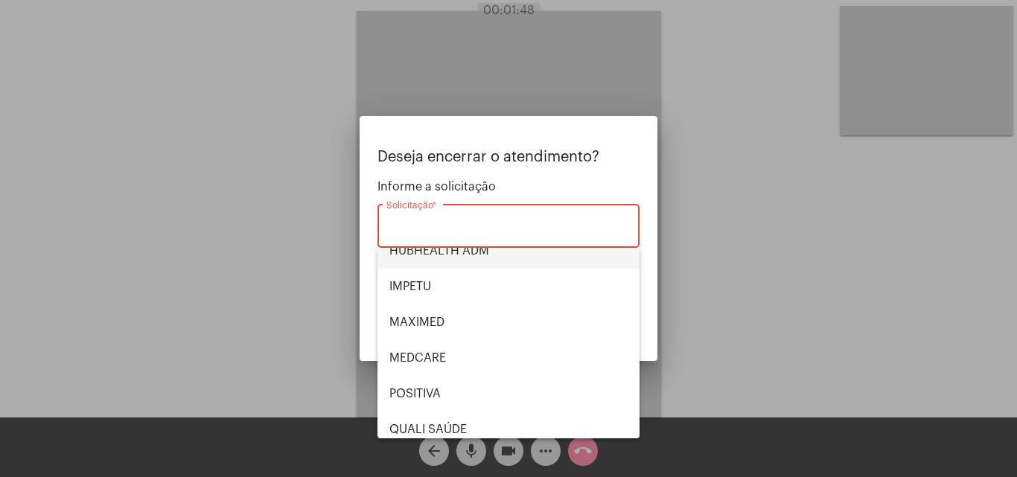
scroll to position [310, 0]
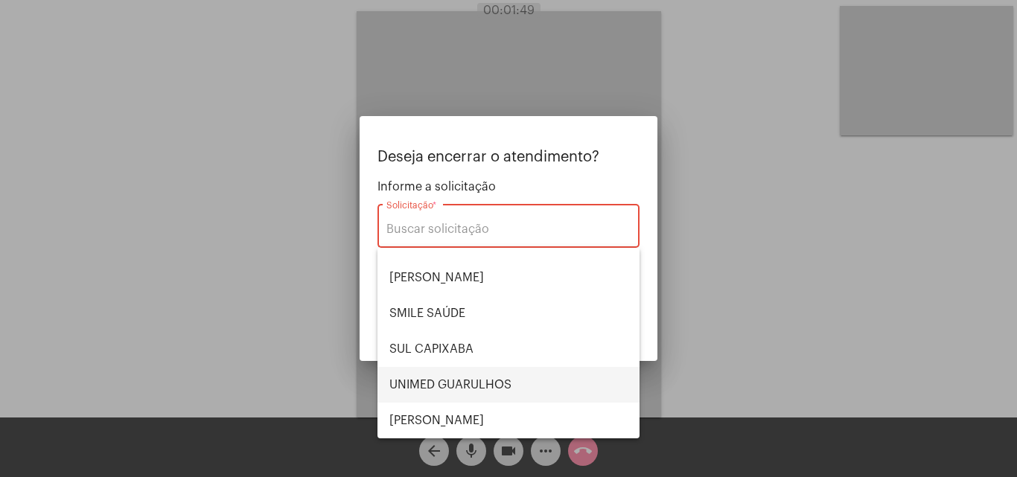
click at [494, 381] on span "UNIMED GUARULHOS" at bounding box center [509, 385] width 238 height 36
type input "UNIMED GUARULHOS"
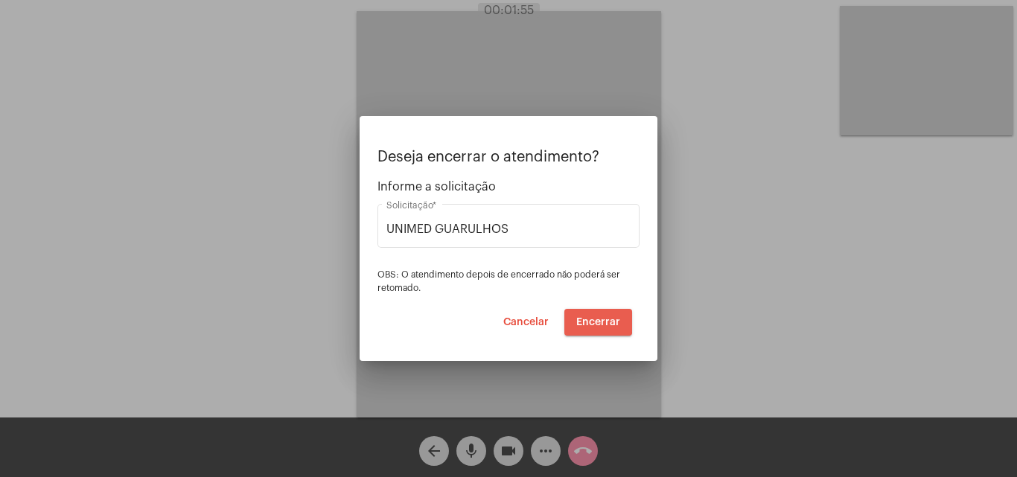
click at [588, 320] on span "Encerrar" at bounding box center [598, 322] width 44 height 10
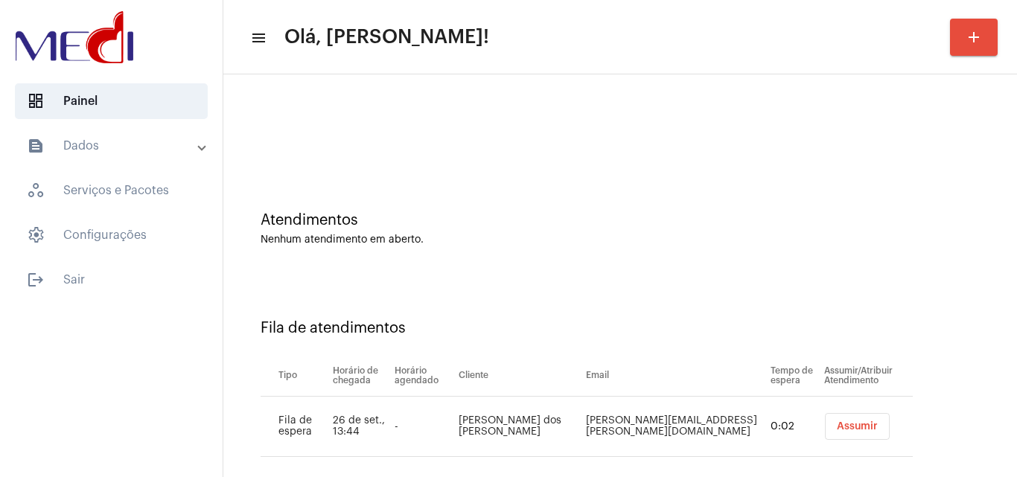
click at [762, 145] on div at bounding box center [620, 125] width 779 height 86
click at [837, 422] on span "Assumir" at bounding box center [857, 427] width 41 height 10
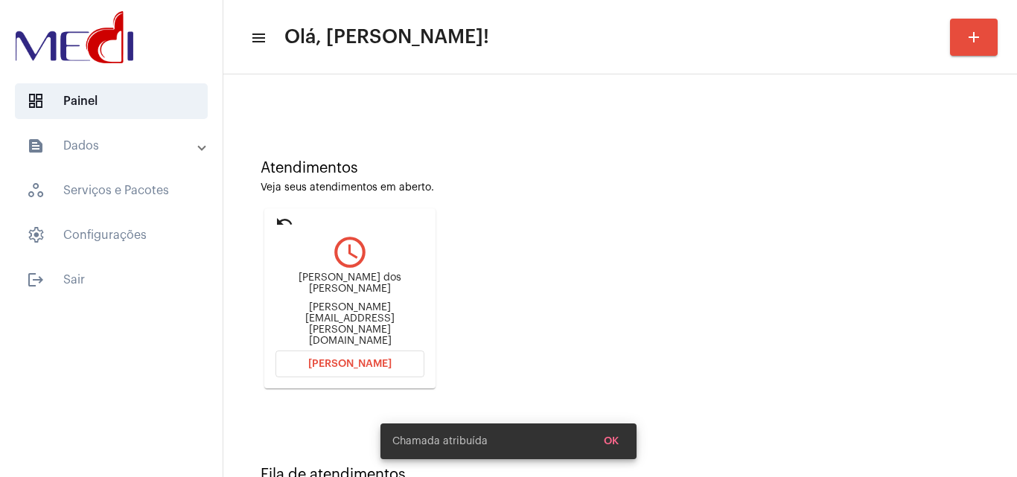
scroll to position [105, 0]
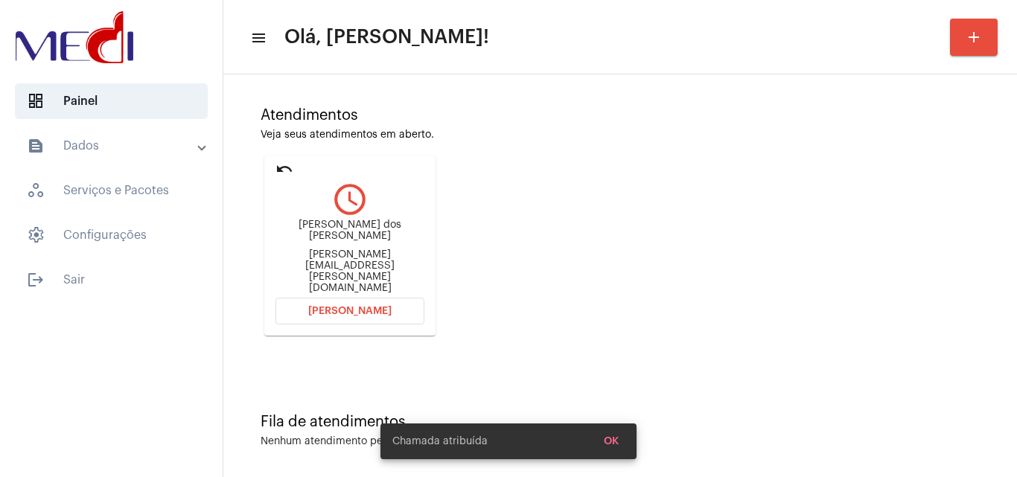
drag, startPoint x: 288, startPoint y: 232, endPoint x: 378, endPoint y: 247, distance: 90.6
click at [378, 247] on div "[PERSON_NAME] dos [PERSON_NAME] Nascimento [EMAIL_ADDRESS][PERSON_NAME][DOMAIN_…" at bounding box center [350, 257] width 149 height 74
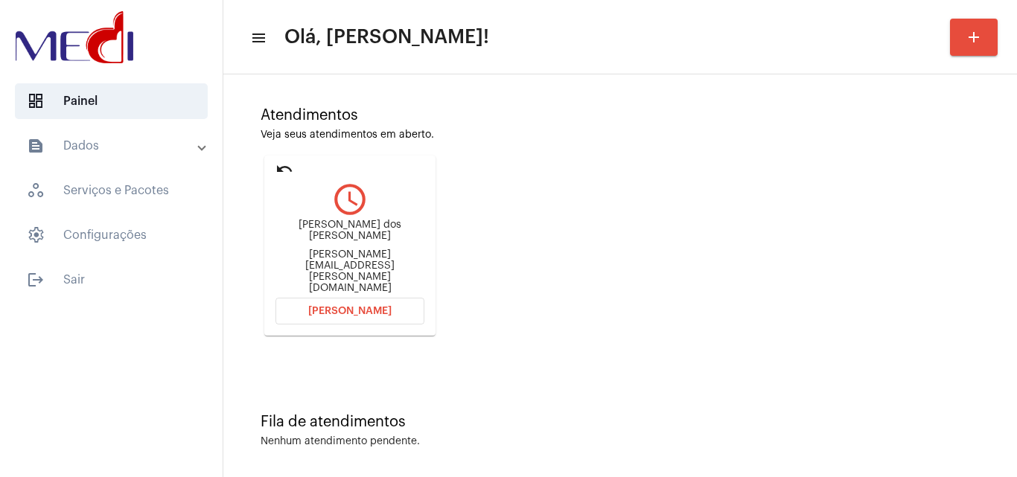
copy div "[PERSON_NAME] dos [PERSON_NAME]"
drag, startPoint x: 336, startPoint y: 294, endPoint x: 349, endPoint y: 285, distance: 15.9
click at [336, 298] on button "[PERSON_NAME]" at bounding box center [350, 311] width 149 height 27
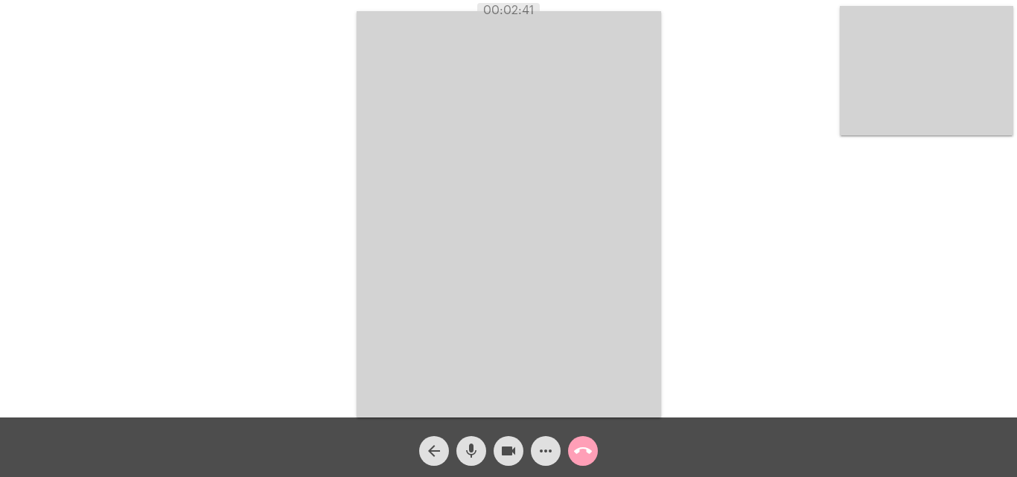
click at [579, 450] on mat-icon "call_end" at bounding box center [583, 451] width 18 height 18
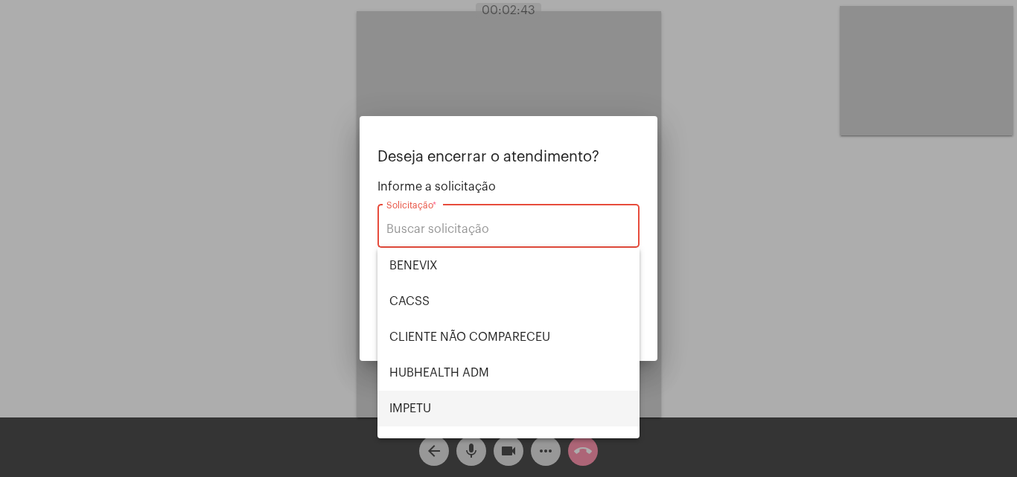
click at [463, 417] on span "IMPETU" at bounding box center [509, 409] width 238 height 36
type input "IMPETU"
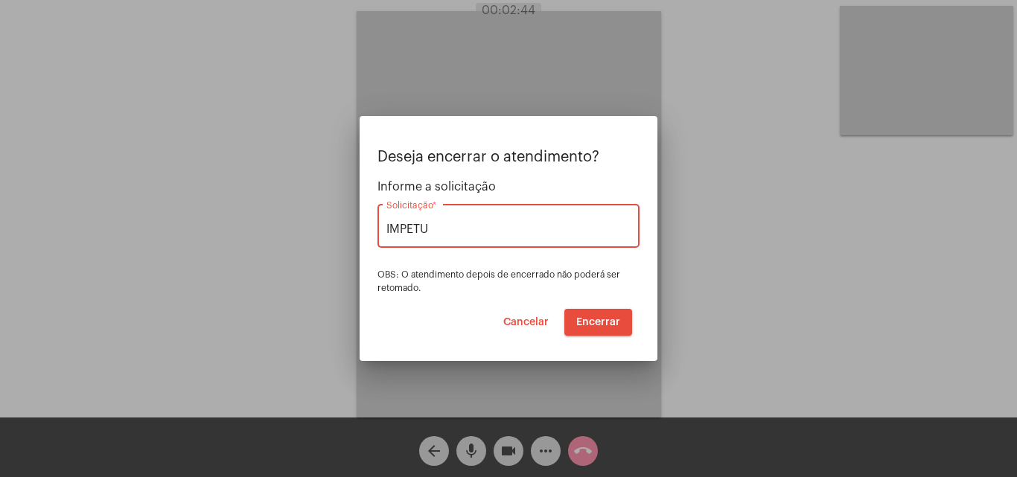
click at [608, 322] on span "Encerrar" at bounding box center [598, 322] width 44 height 10
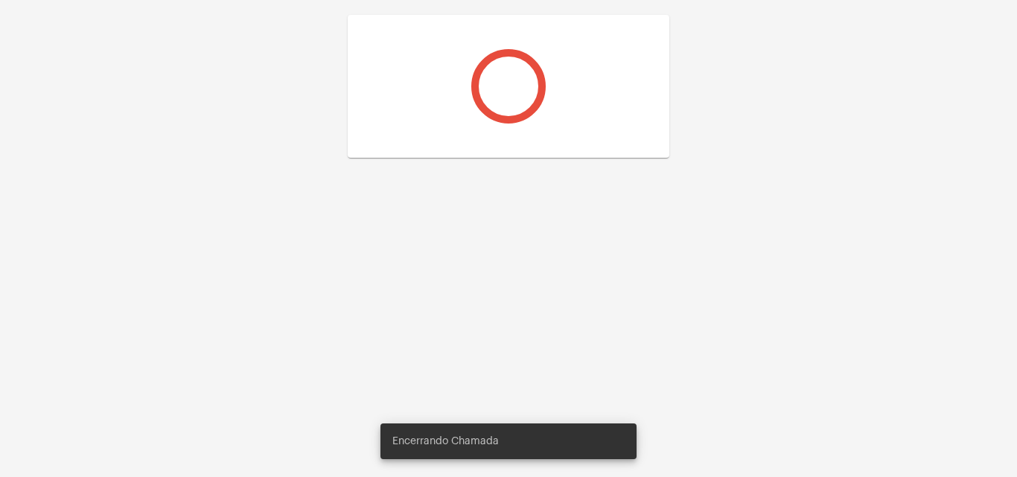
click at [611, 317] on div at bounding box center [508, 238] width 1017 height 477
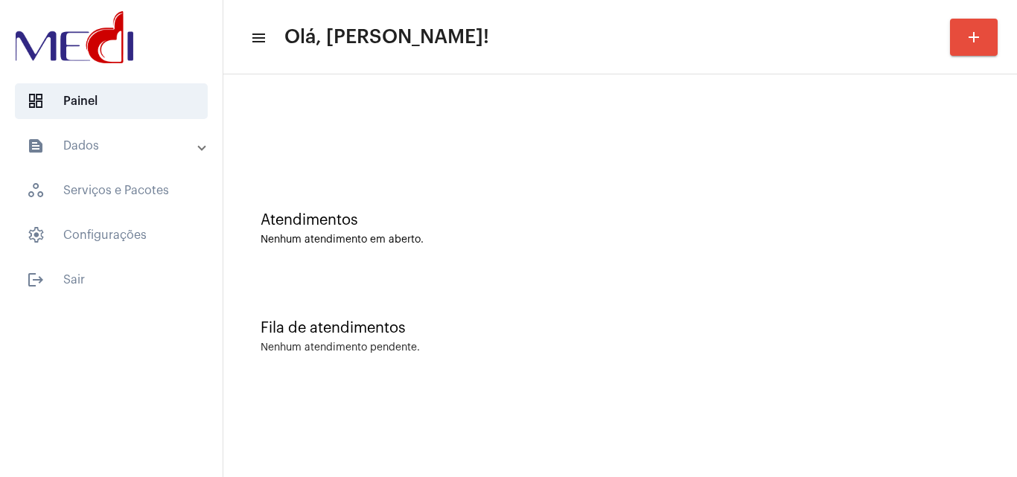
click at [407, 167] on div at bounding box center [620, 125] width 779 height 86
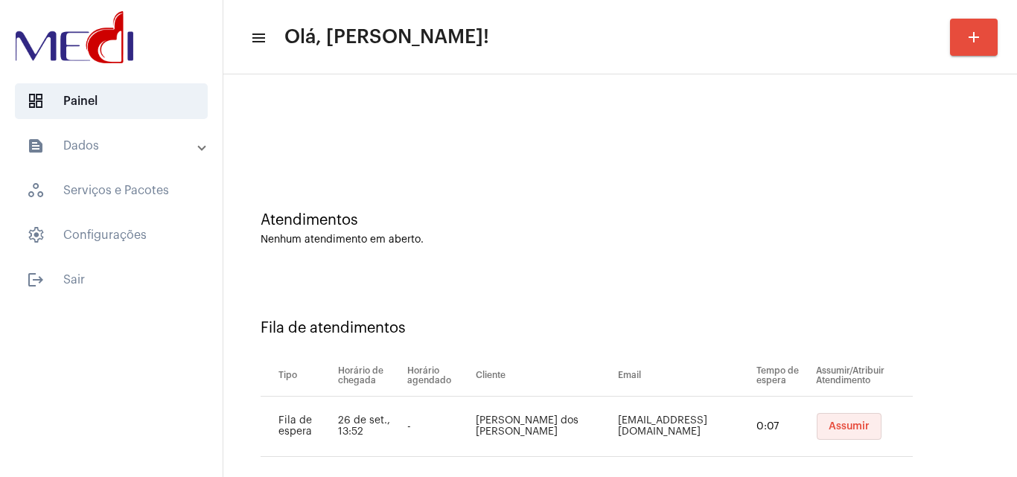
drag, startPoint x: 819, startPoint y: 426, endPoint x: 800, endPoint y: 436, distance: 21.7
click at [829, 426] on span "Assumir" at bounding box center [849, 427] width 41 height 10
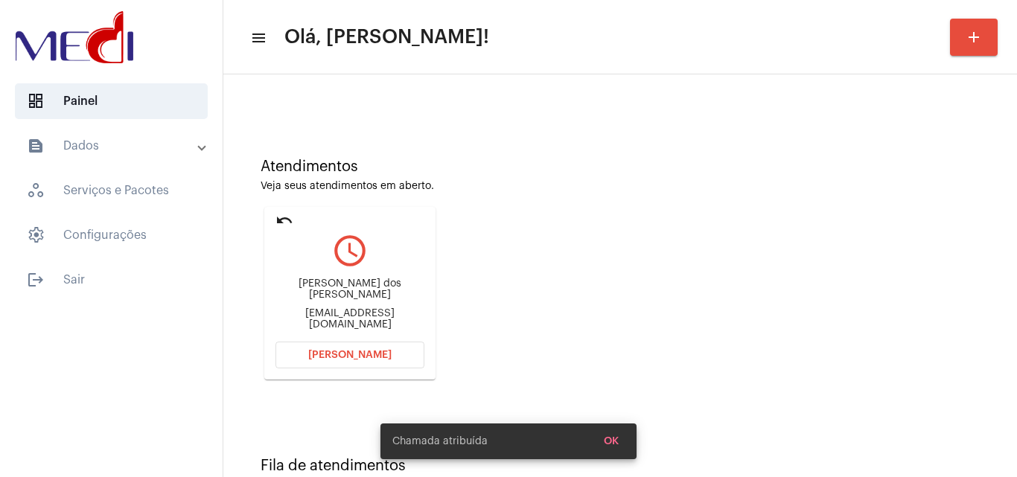
scroll to position [105, 0]
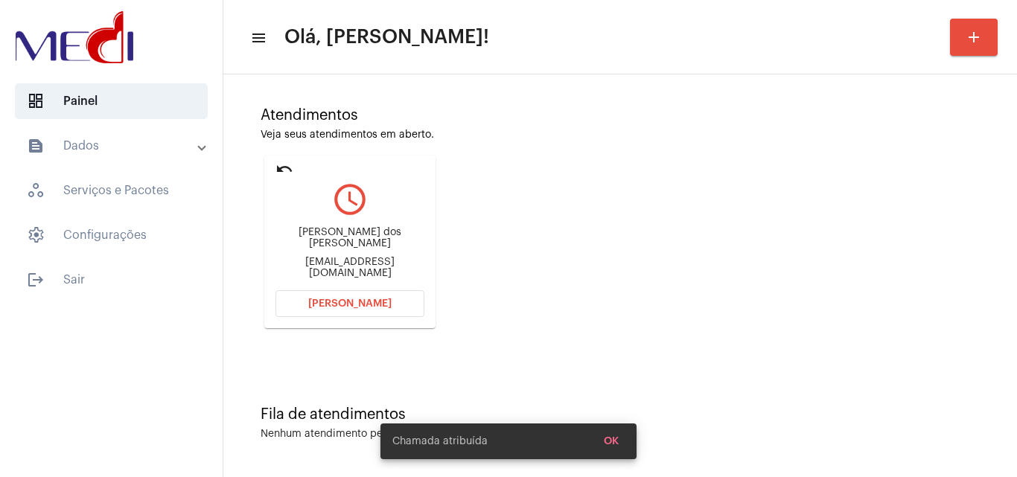
click at [360, 233] on div "Augusto cosme dos Santos Augustocosme7@gmail.com" at bounding box center [350, 253] width 149 height 67
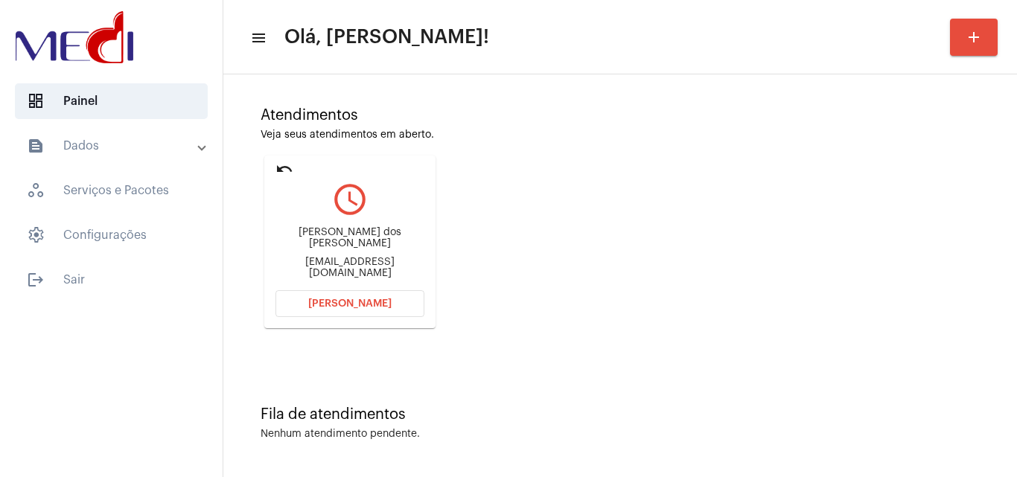
copy div "Augusto cosme"
click at [398, 298] on button "Abrir Chamada" at bounding box center [350, 303] width 149 height 27
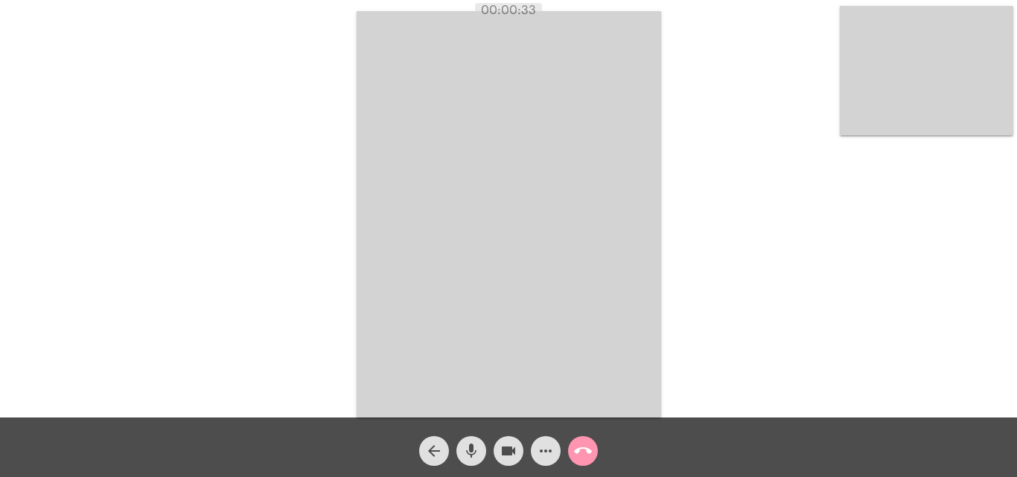
click at [582, 448] on mat-icon "call_end" at bounding box center [583, 451] width 18 height 18
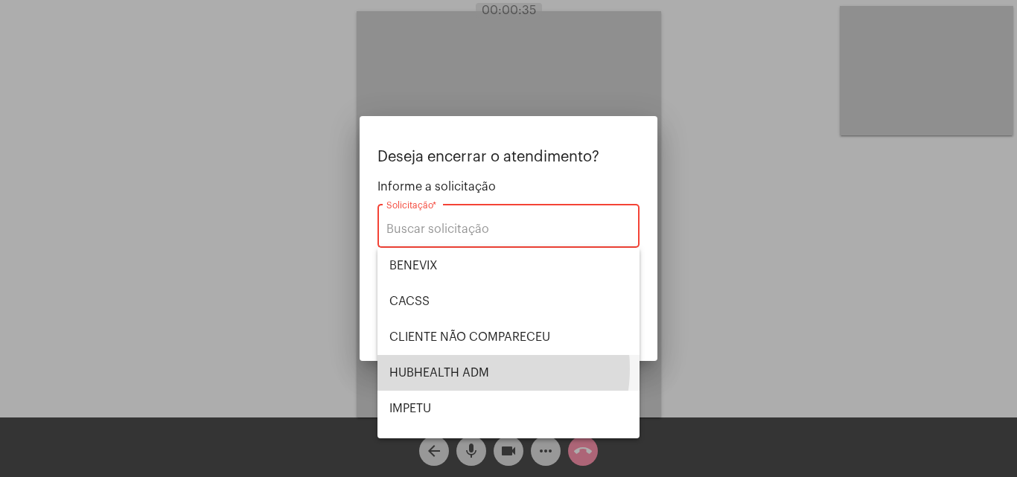
drag, startPoint x: 468, startPoint y: 369, endPoint x: 586, endPoint y: 364, distance: 117.8
click at [468, 368] on span "HUBHEALTH ADM" at bounding box center [509, 373] width 238 height 36
type input "HUBHEALTH ADM"
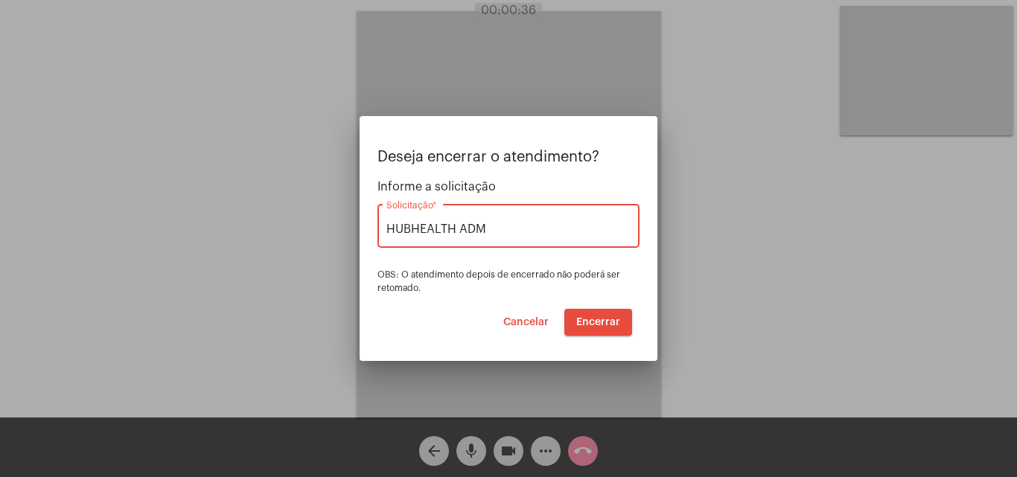
click at [585, 320] on span "Encerrar" at bounding box center [598, 322] width 44 height 10
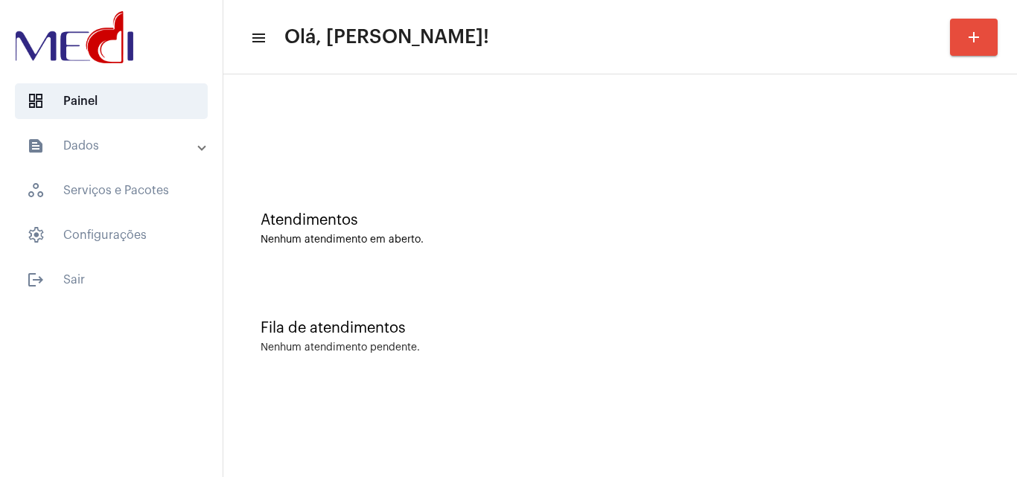
click at [496, 106] on div at bounding box center [620, 125] width 779 height 86
click at [541, 358] on div "Fila de atendimentos Nenhum atendimento pendente." at bounding box center [620, 330] width 779 height 108
click at [483, 171] on div "Atendimentos Nenhum atendimento em aberto." at bounding box center [620, 222] width 779 height 108
click at [731, 262] on div "Atendimentos Nenhum atendimento em aberto." at bounding box center [620, 222] width 779 height 108
